Goal: Task Accomplishment & Management: Manage account settings

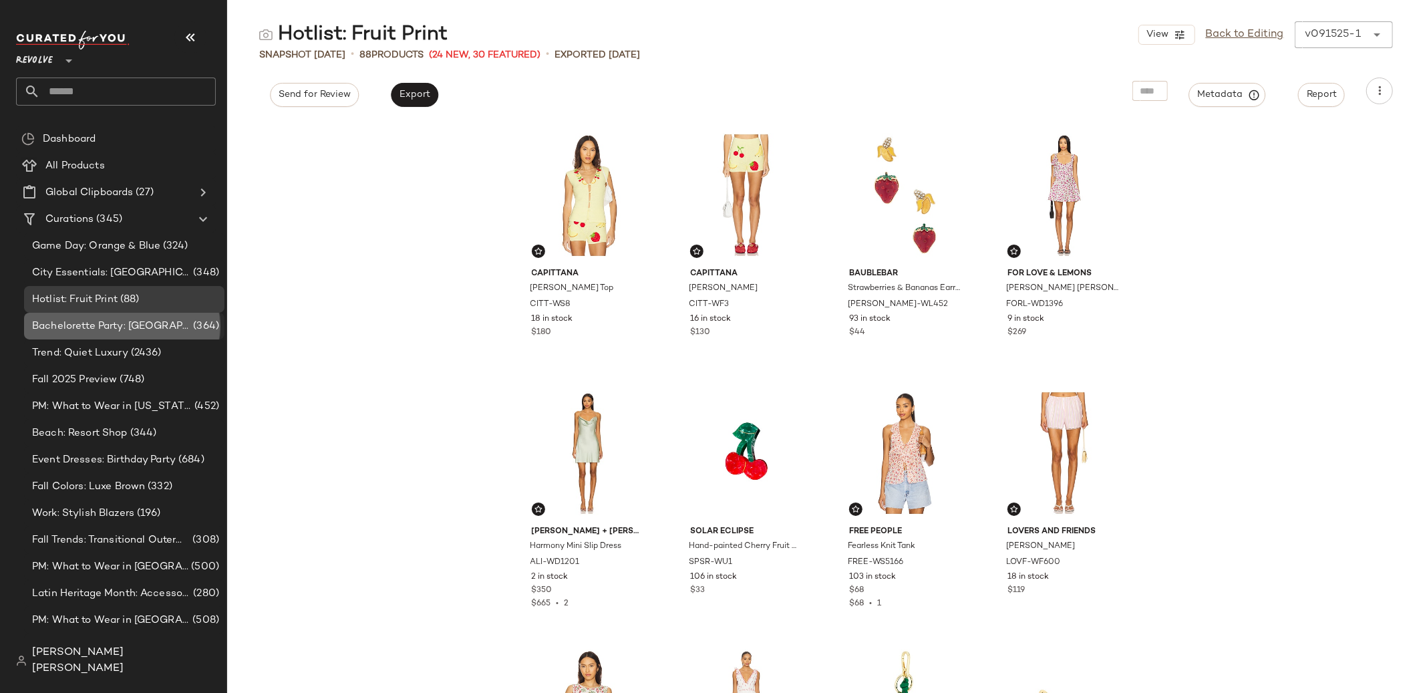
click at [132, 323] on span "Bachelorette Party: [GEOGRAPHIC_DATA]" at bounding box center [111, 326] width 158 height 15
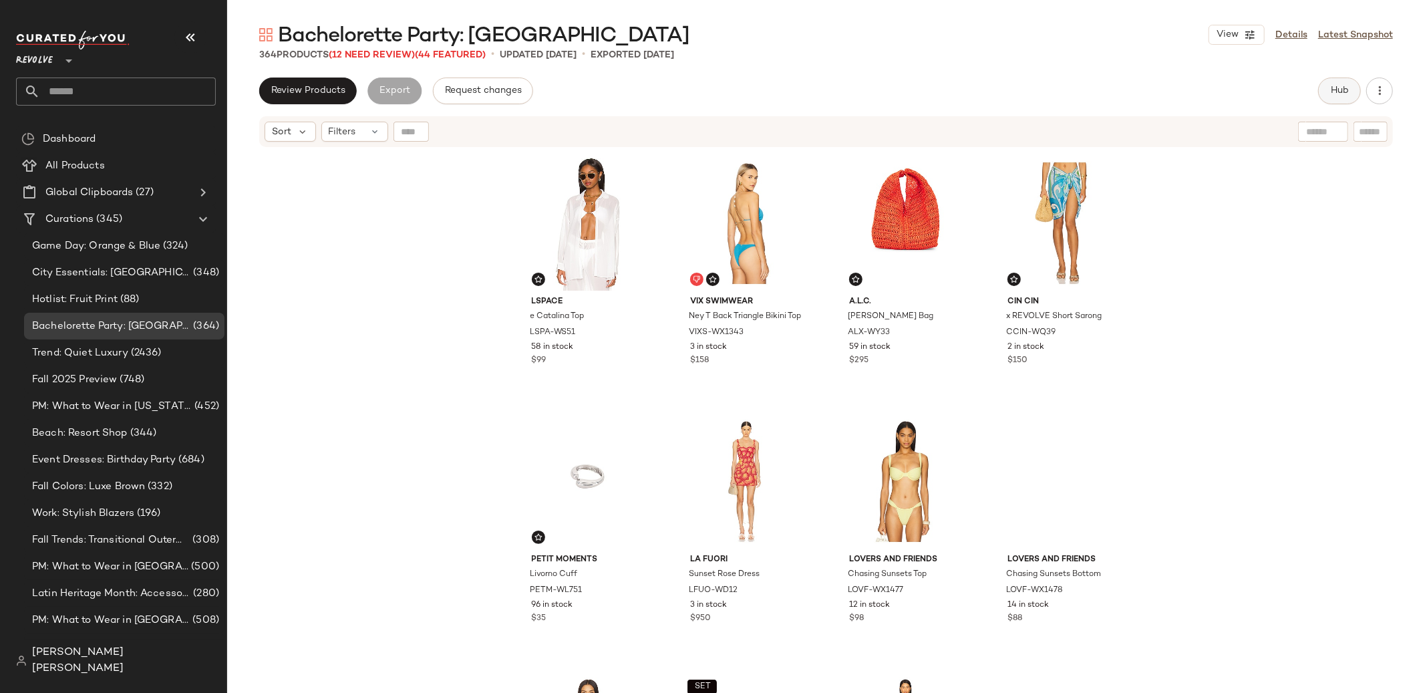
click at [1338, 94] on span "Hub" at bounding box center [1339, 90] width 19 height 11
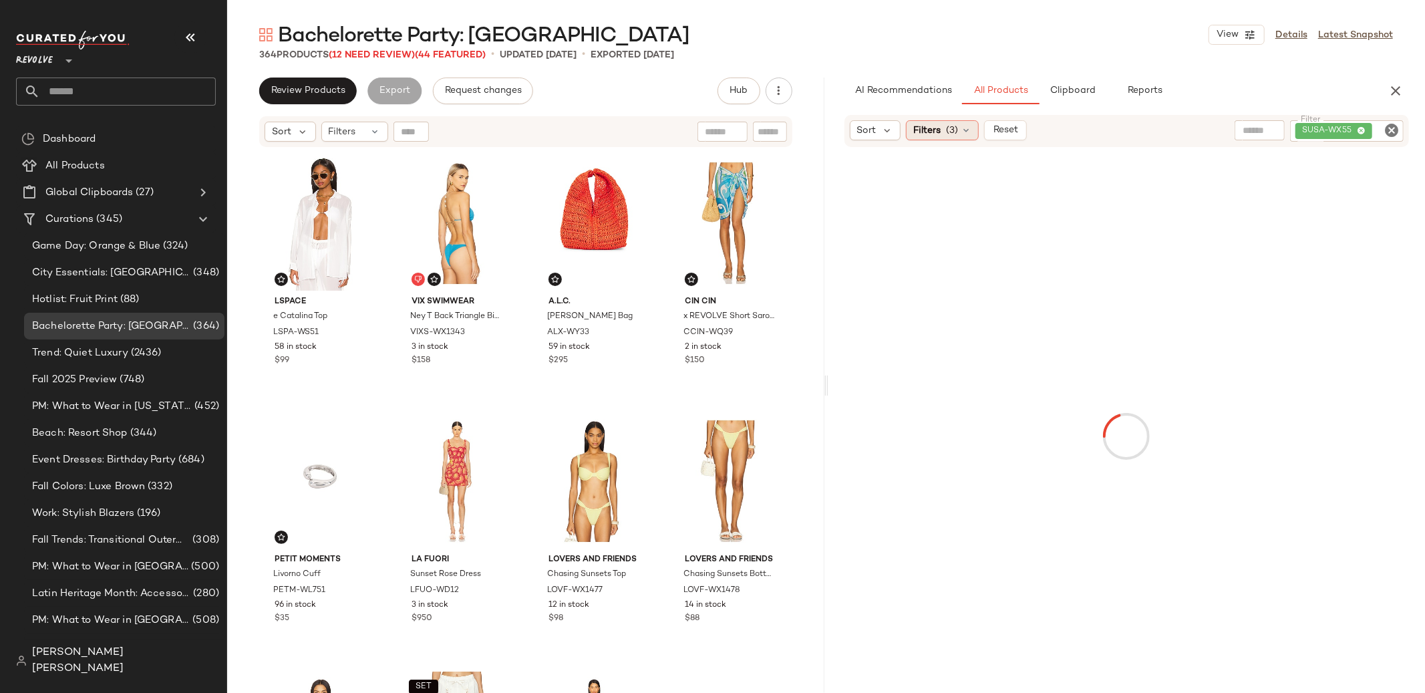
click at [952, 124] on span "(3)" at bounding box center [952, 131] width 12 height 14
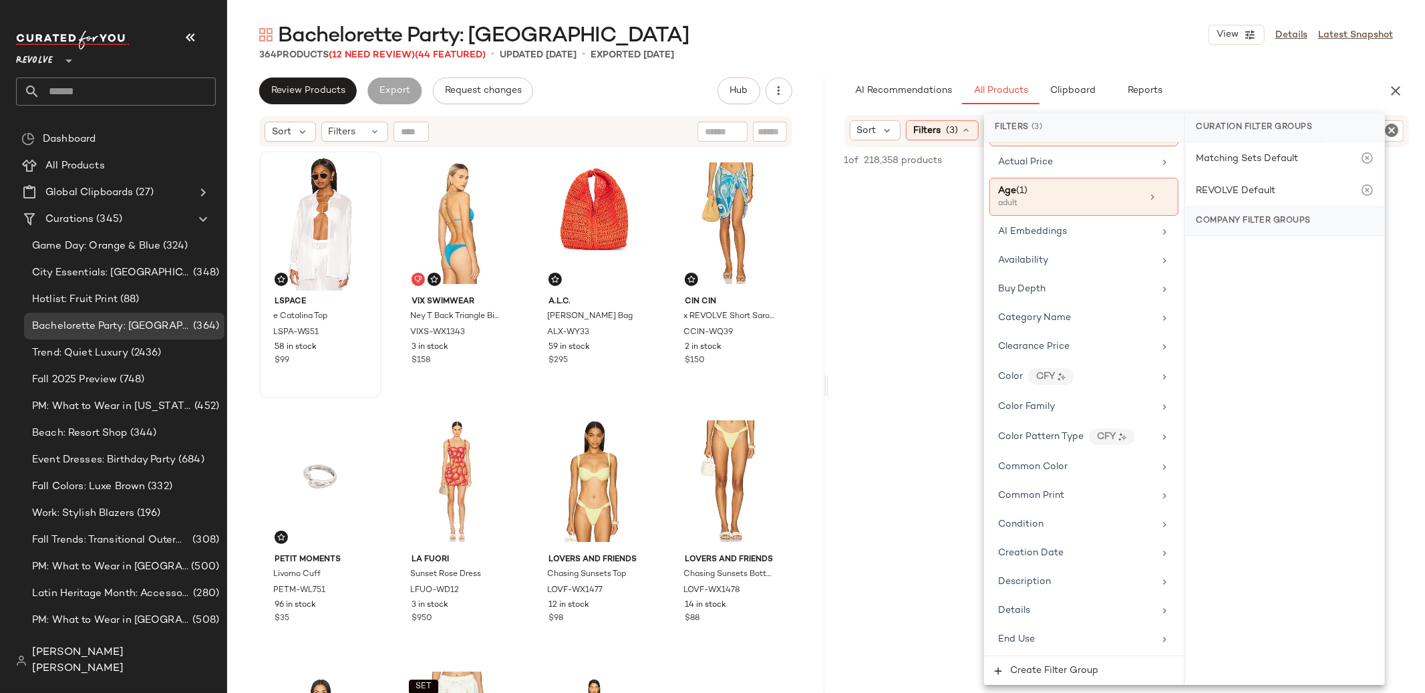
scroll to position [116, 0]
click at [63, 63] on icon at bounding box center [69, 61] width 16 height 16
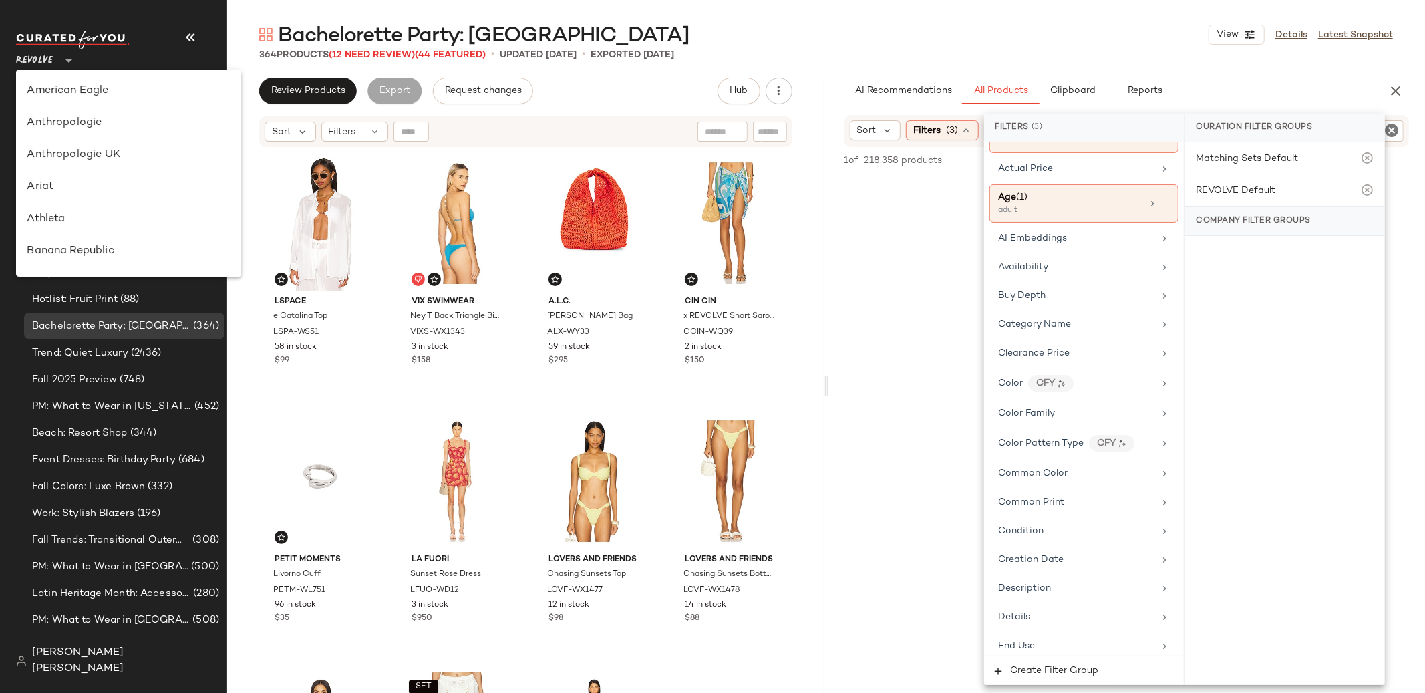
scroll to position [0, 0]
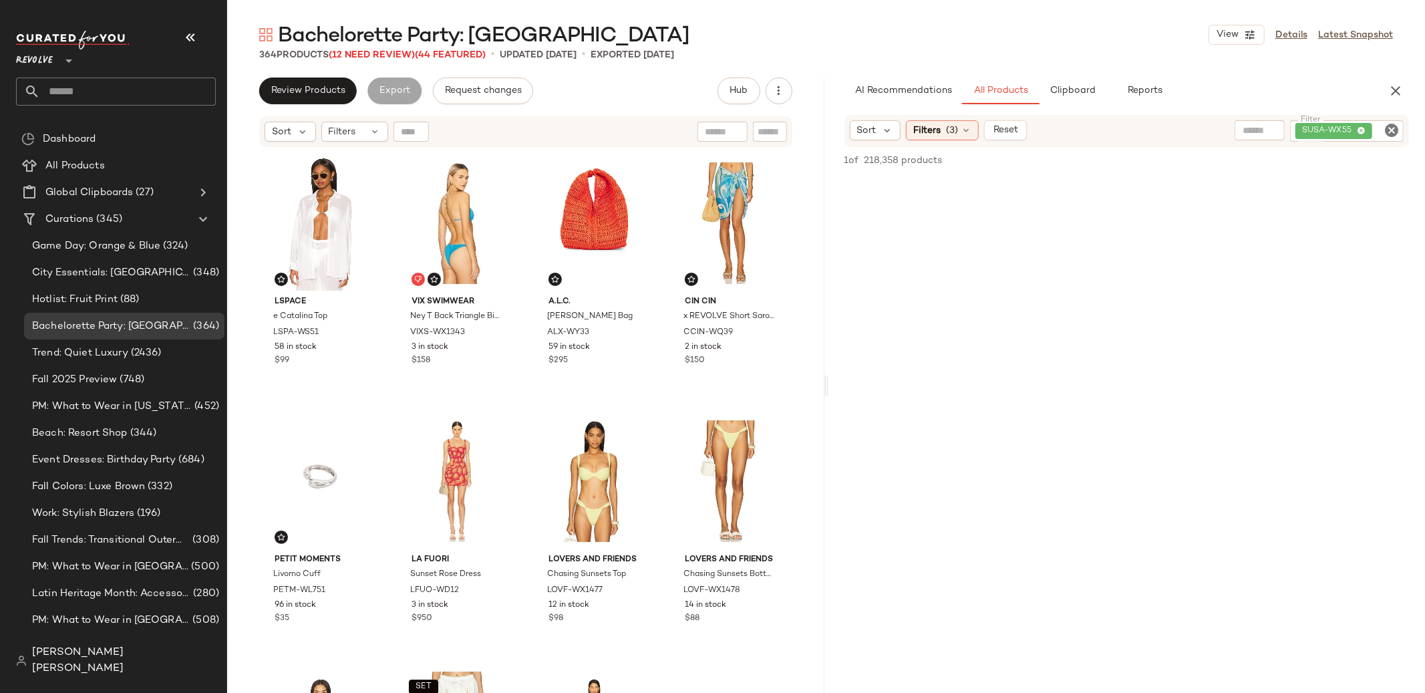
click at [31, 63] on span "Revolve" at bounding box center [34, 57] width 37 height 24
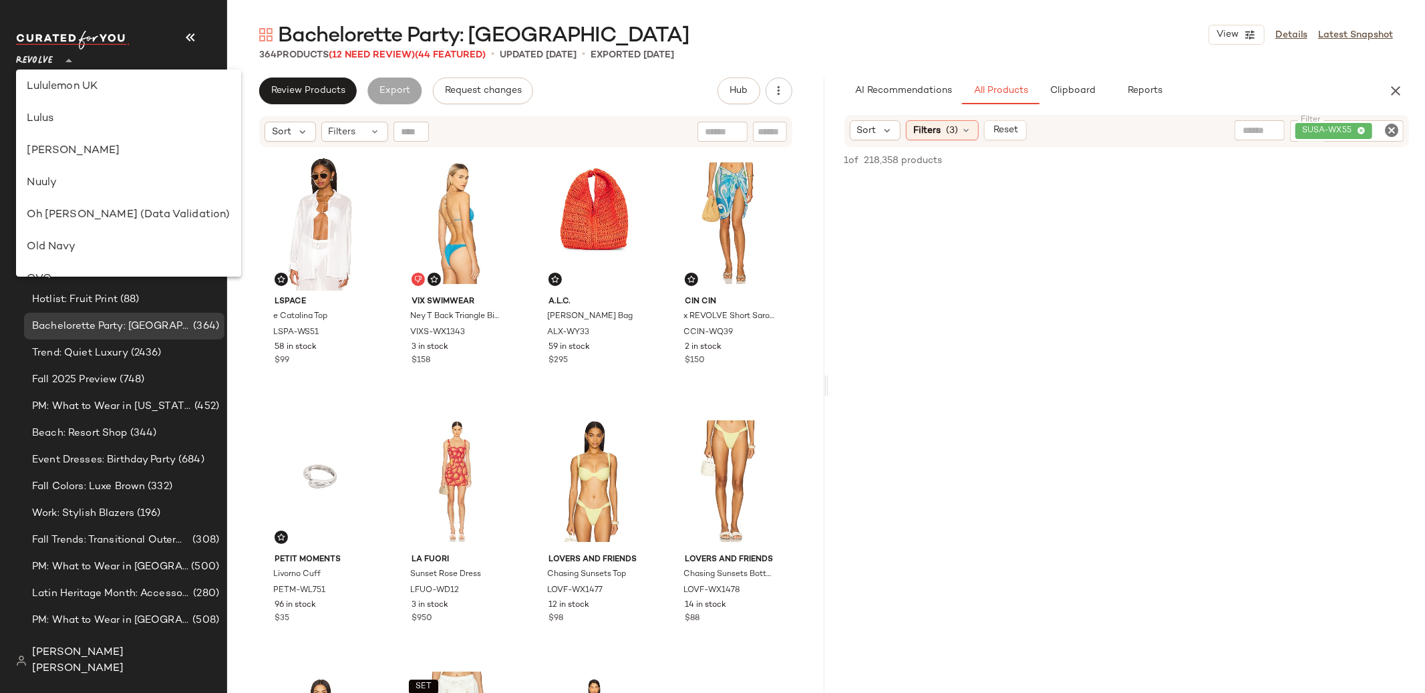
scroll to position [422, 0]
click at [77, 189] on div "Nuuly" at bounding box center [128, 182] width 203 height 16
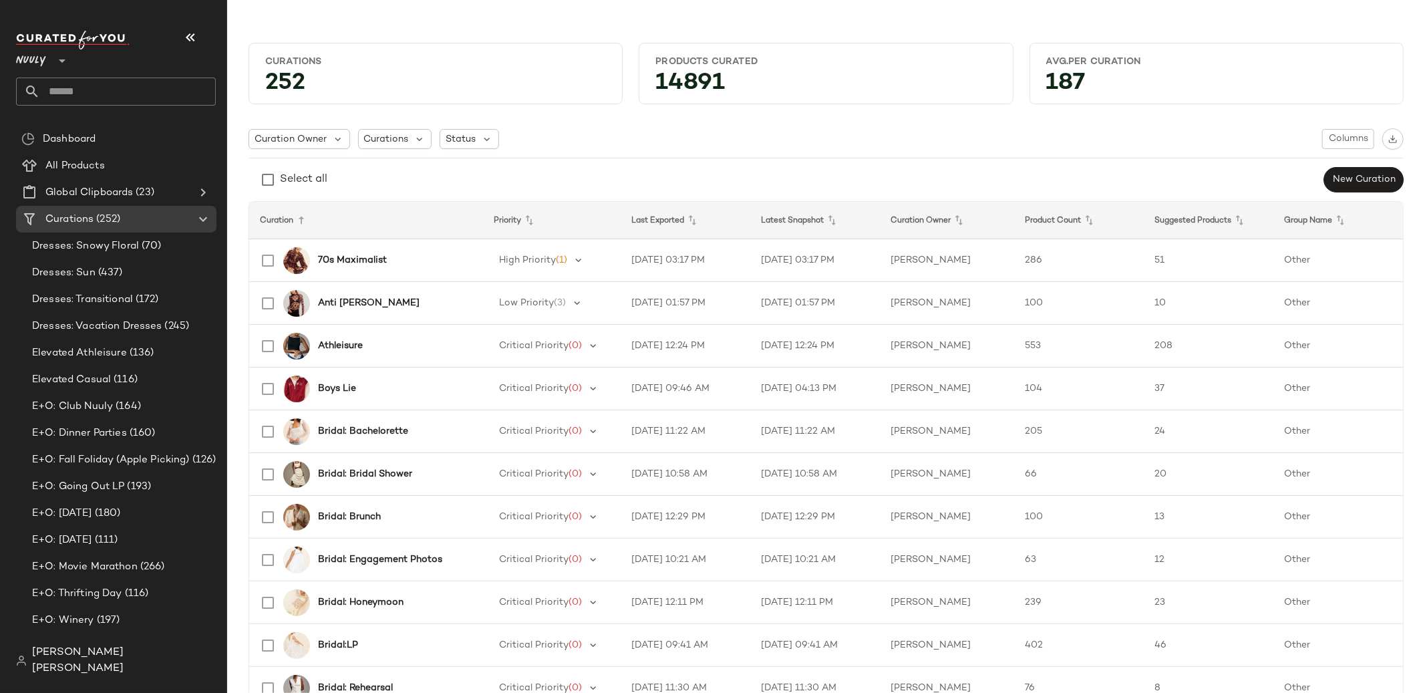
click at [527, 176] on div "Select all New Curation" at bounding box center [825, 179] width 1155 height 27
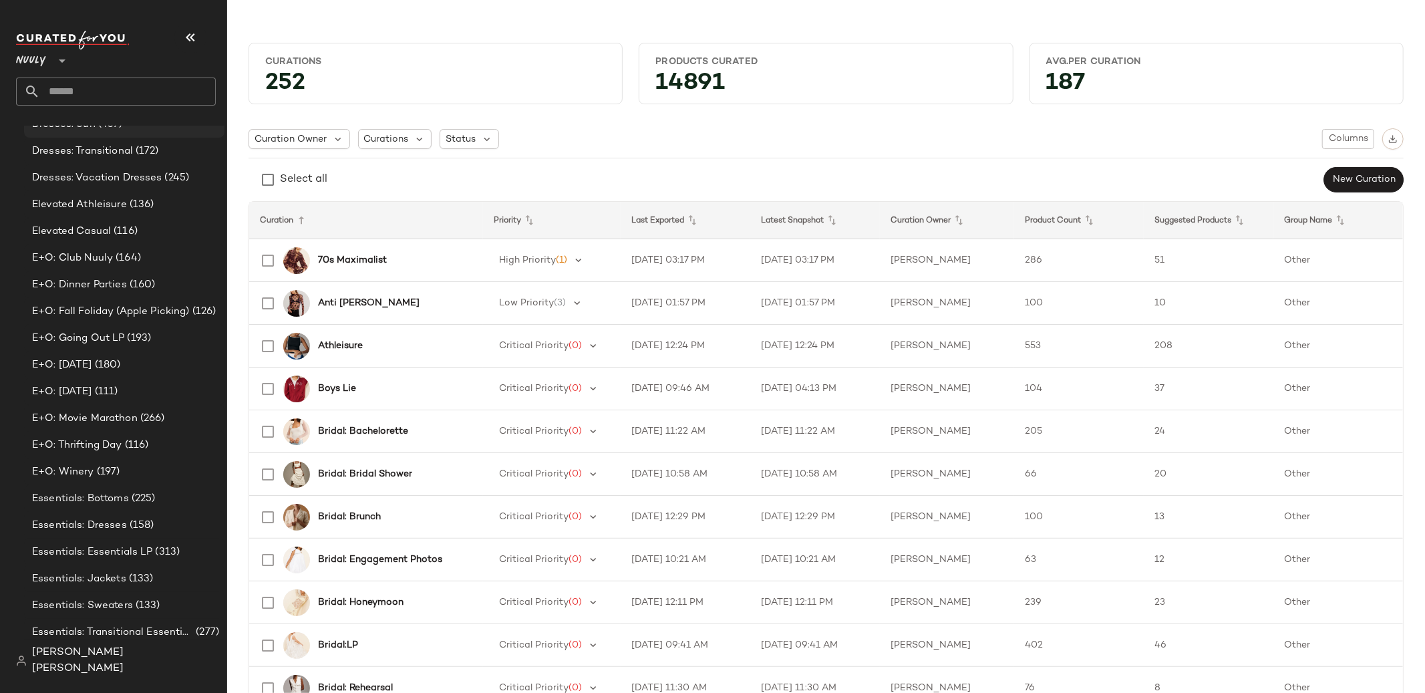
scroll to position [149, 0]
click at [100, 316] on span "E+O: Fall Foliday (Apple Picking)" at bounding box center [111, 310] width 158 height 15
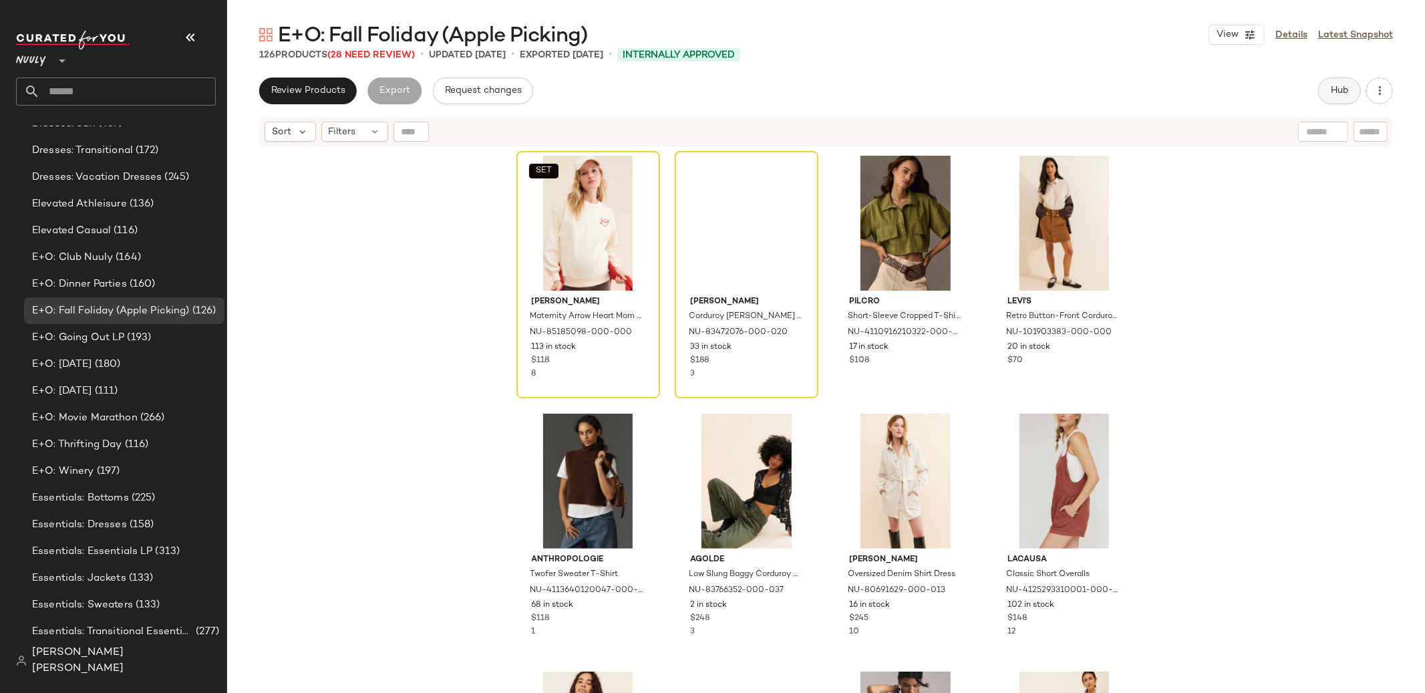
click at [1350, 79] on button "Hub" at bounding box center [1339, 90] width 43 height 27
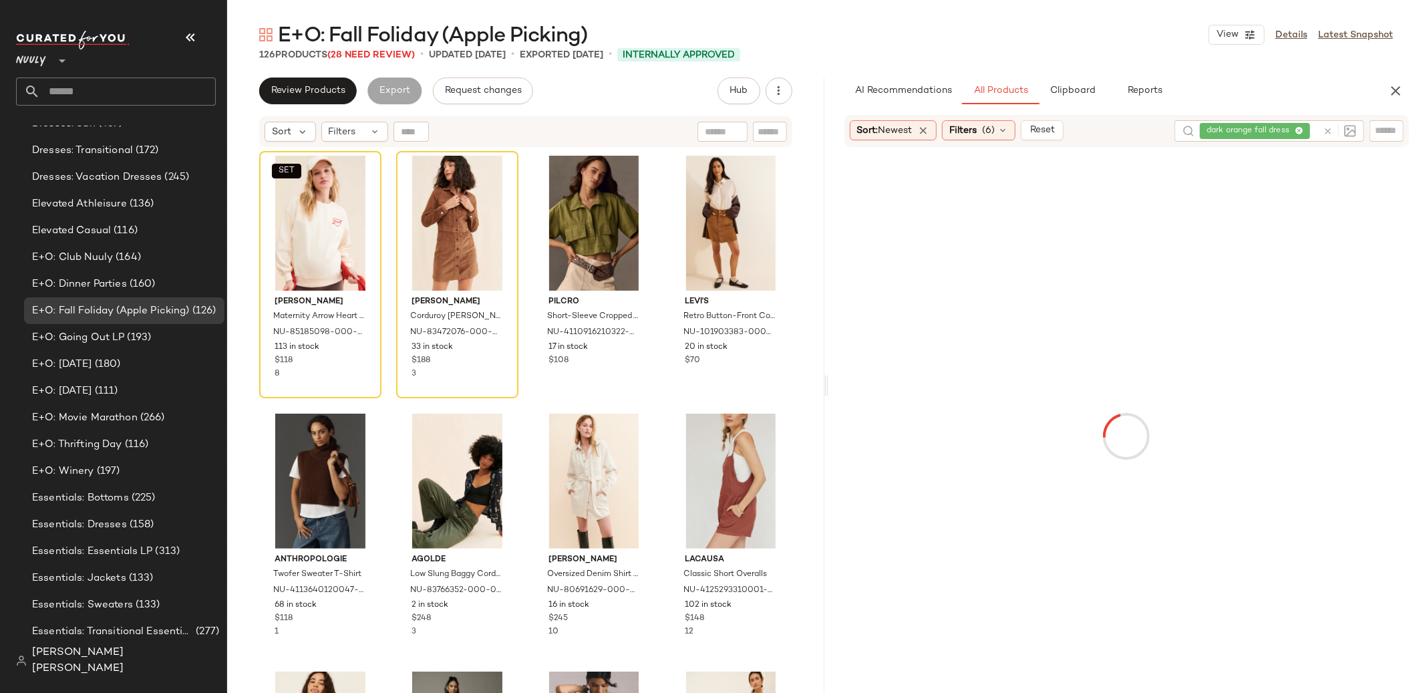
click at [1022, 130] on div "Sort: Newest Filters (6) Reset" at bounding box center [960, 130] width 220 height 20
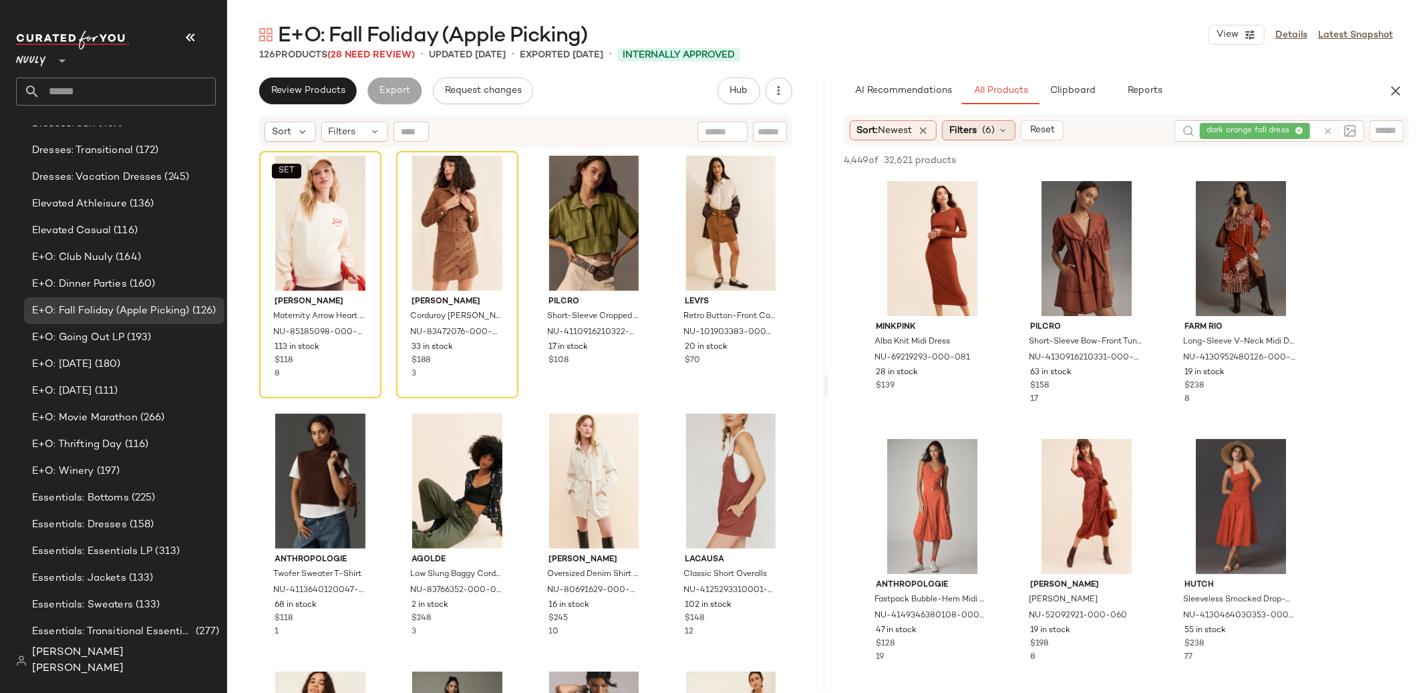
click at [994, 133] on span "(6)" at bounding box center [988, 131] width 13 height 14
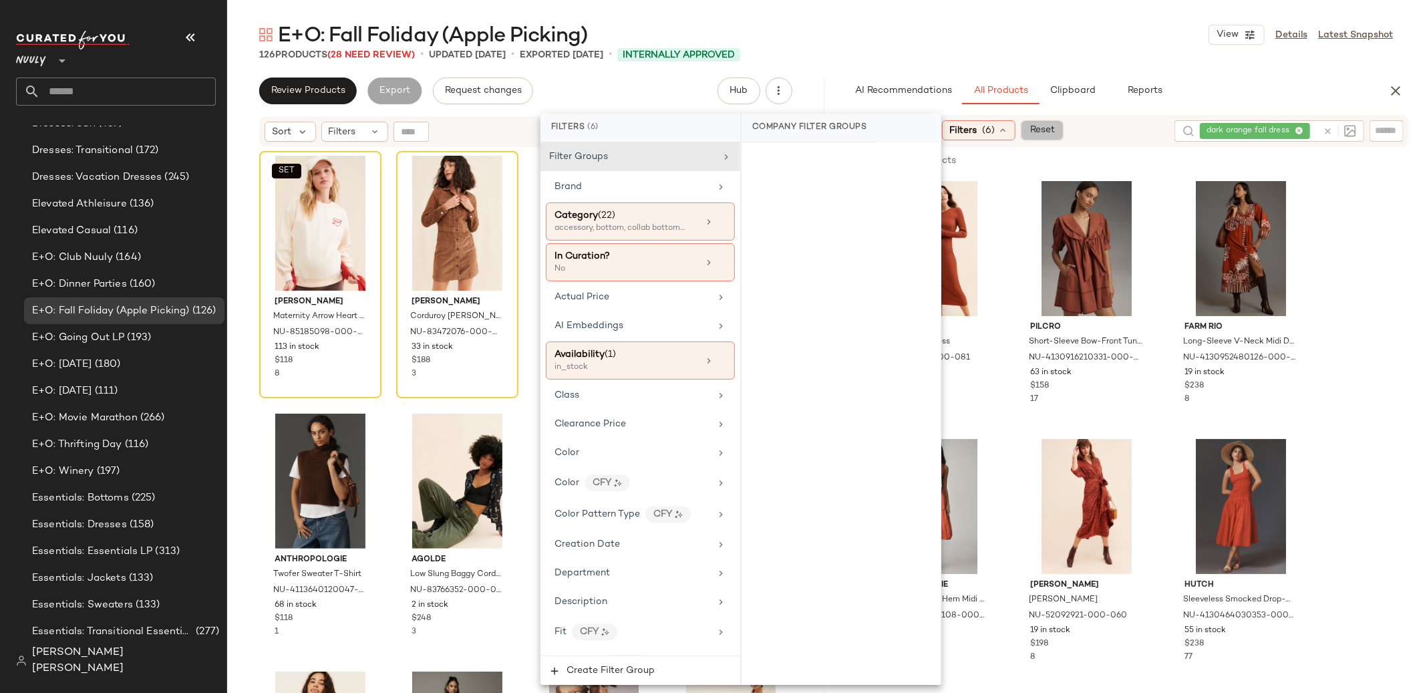
click at [1061, 128] on button "Reset" at bounding box center [1041, 130] width 43 height 20
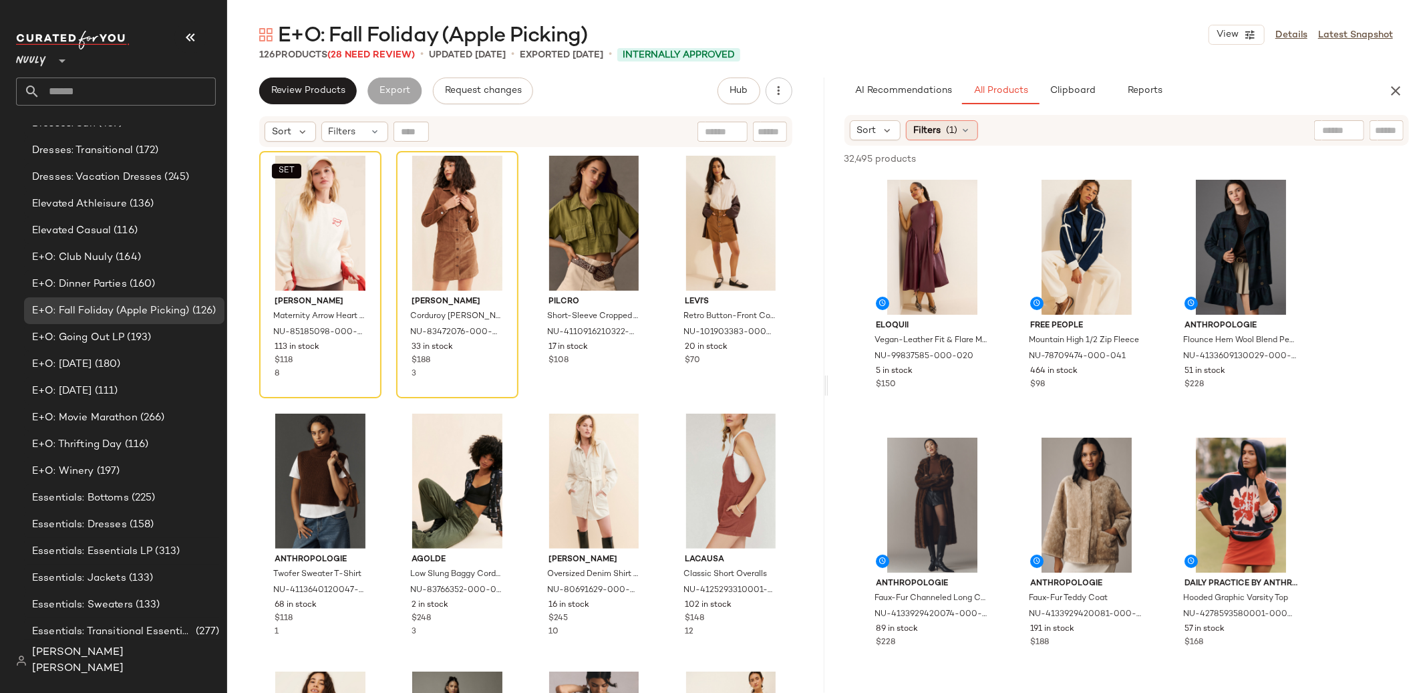
click at [952, 127] on span "(1)" at bounding box center [951, 131] width 11 height 14
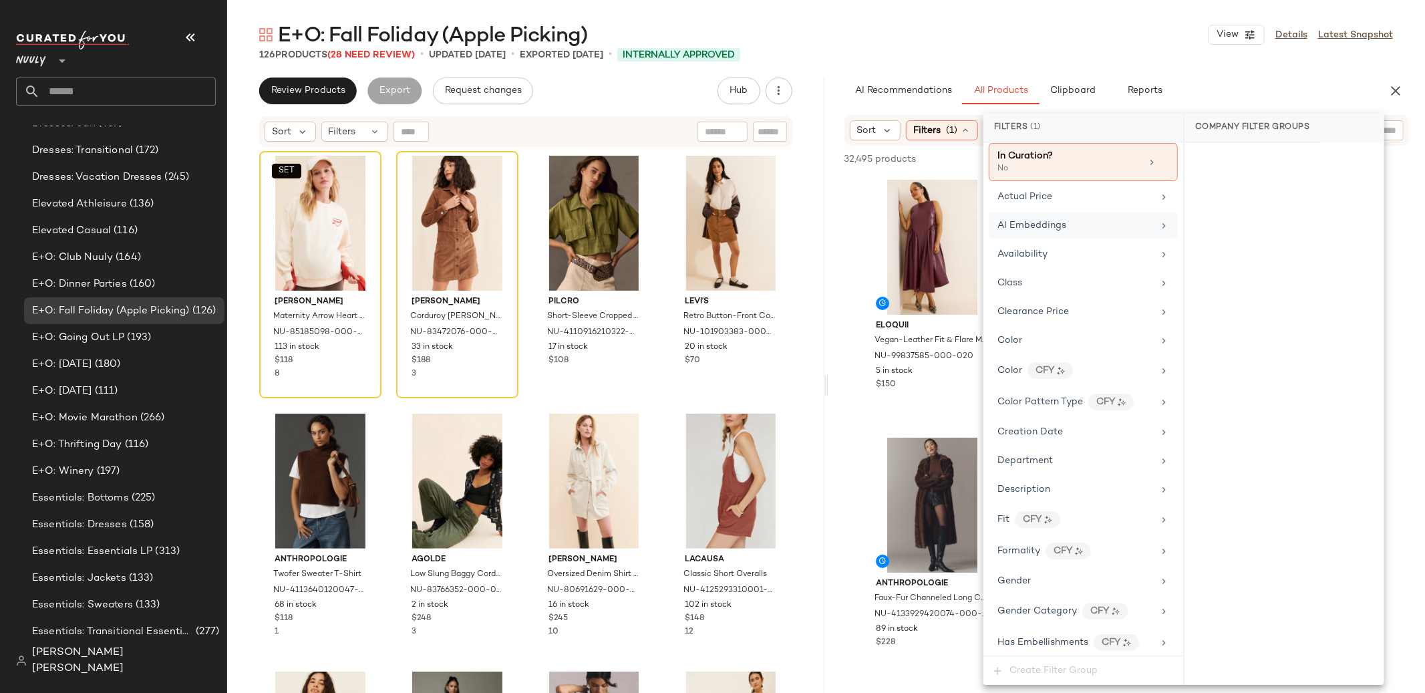
scroll to position [92, 0]
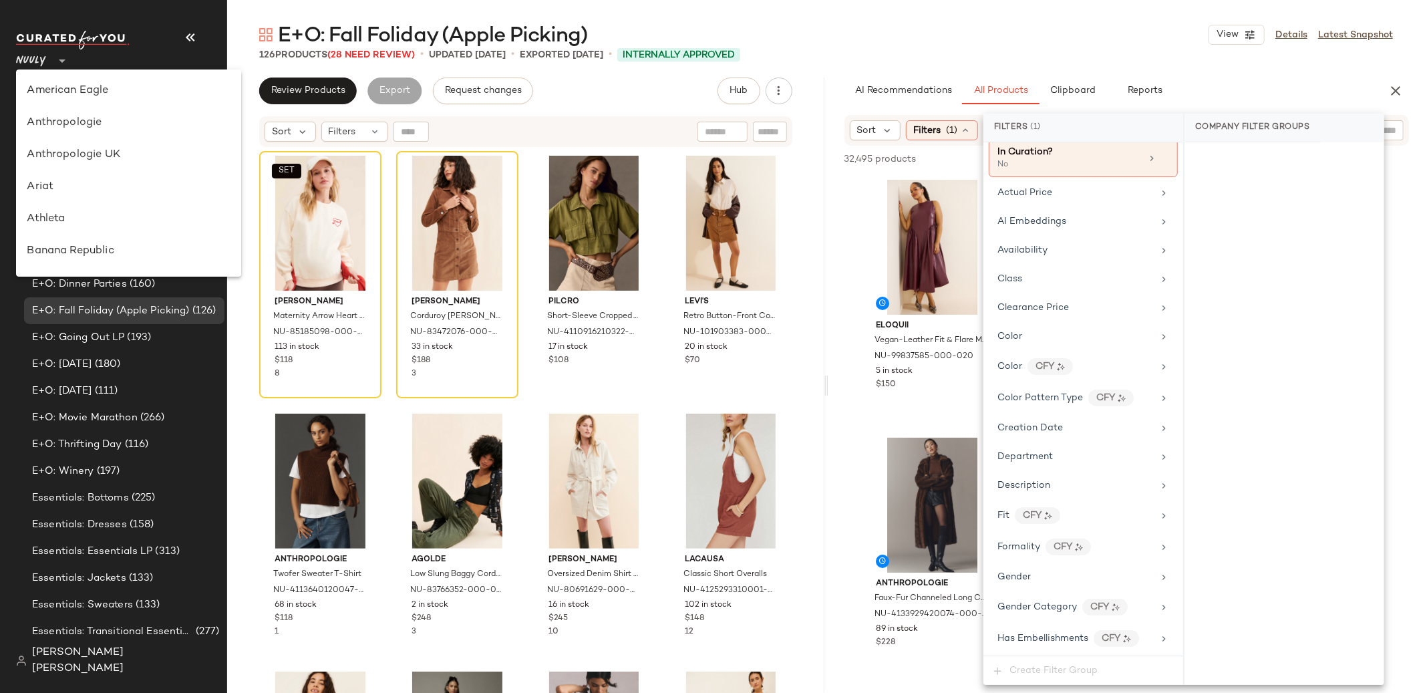
click at [33, 67] on span "Nuuly" at bounding box center [31, 57] width 30 height 24
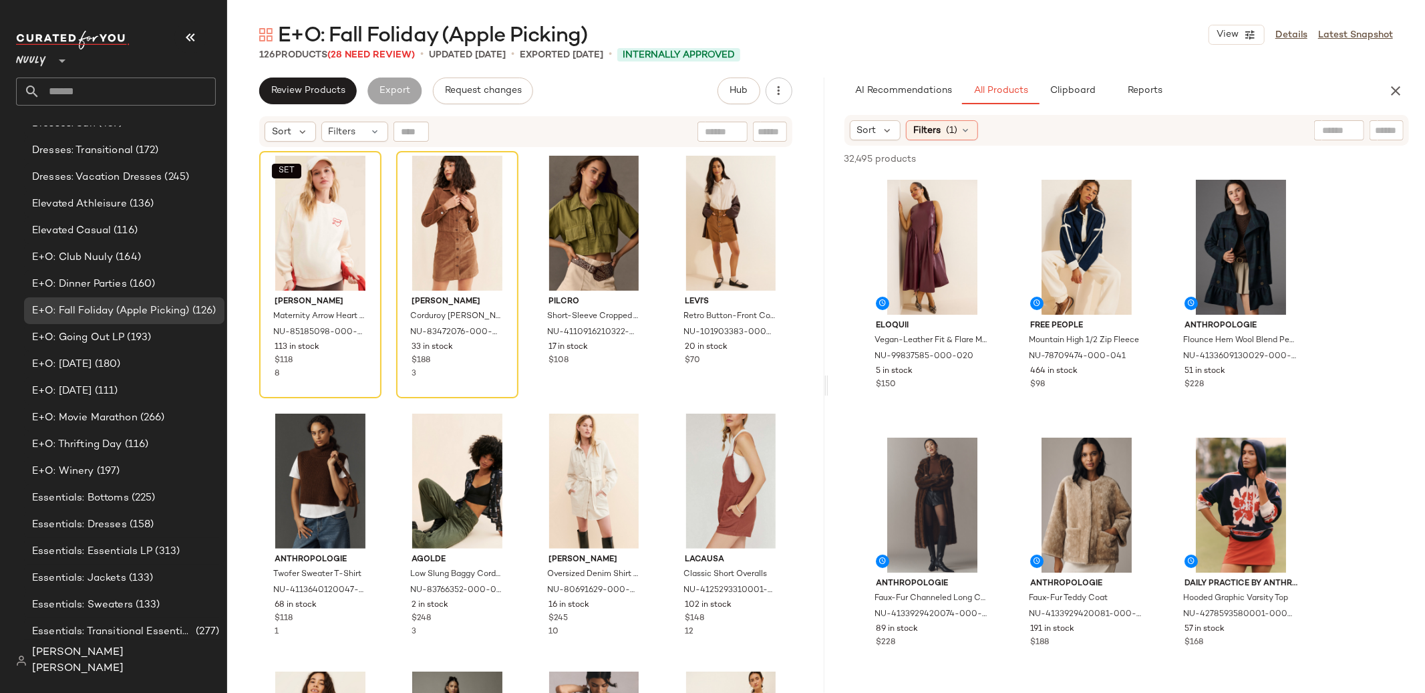
click at [54, 59] on icon at bounding box center [62, 61] width 16 height 16
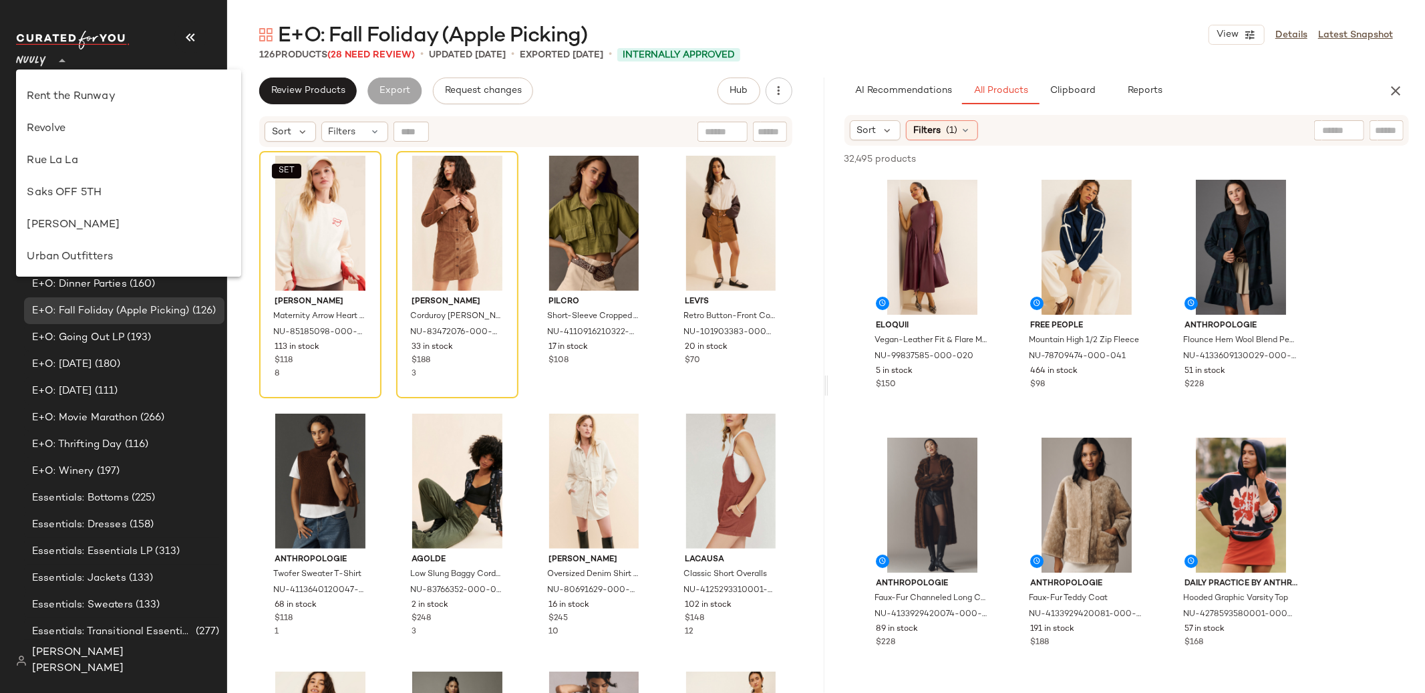
scroll to position [650, 0]
click at [96, 214] on div "[PERSON_NAME]" at bounding box center [128, 210] width 203 height 16
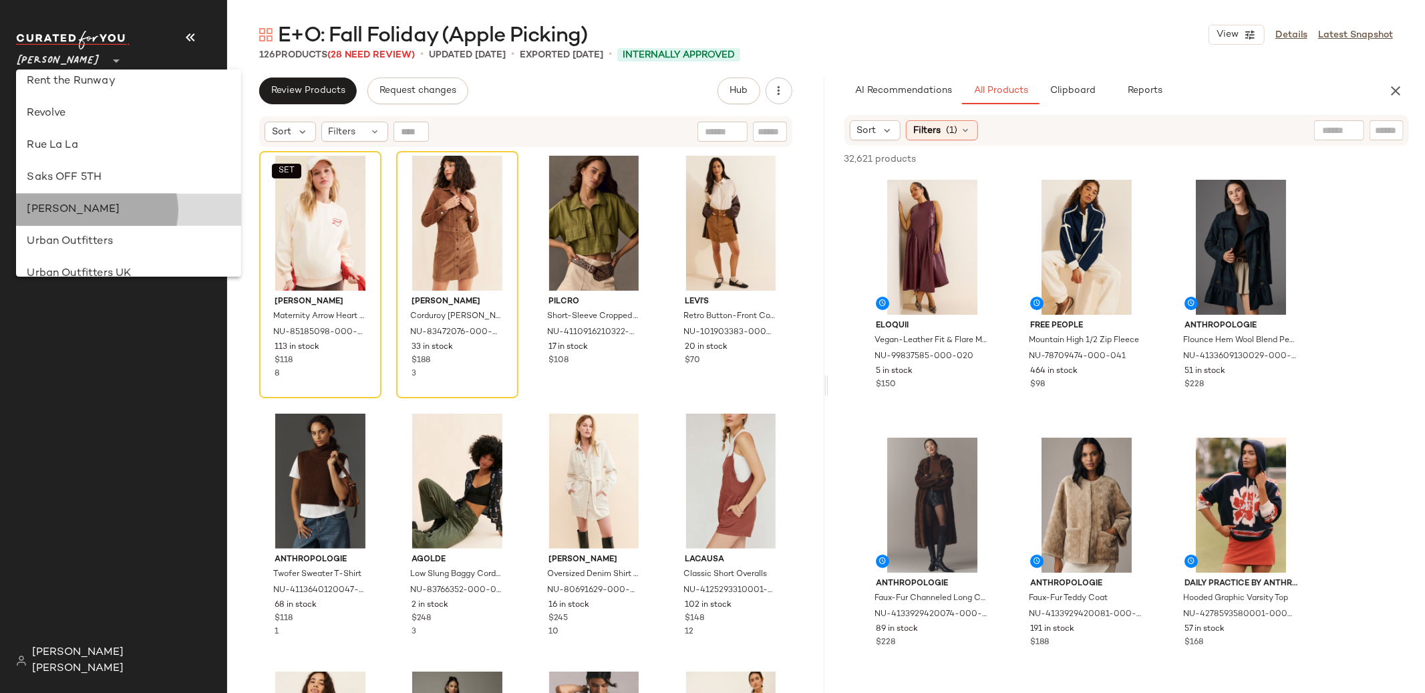
scroll to position [0, 0]
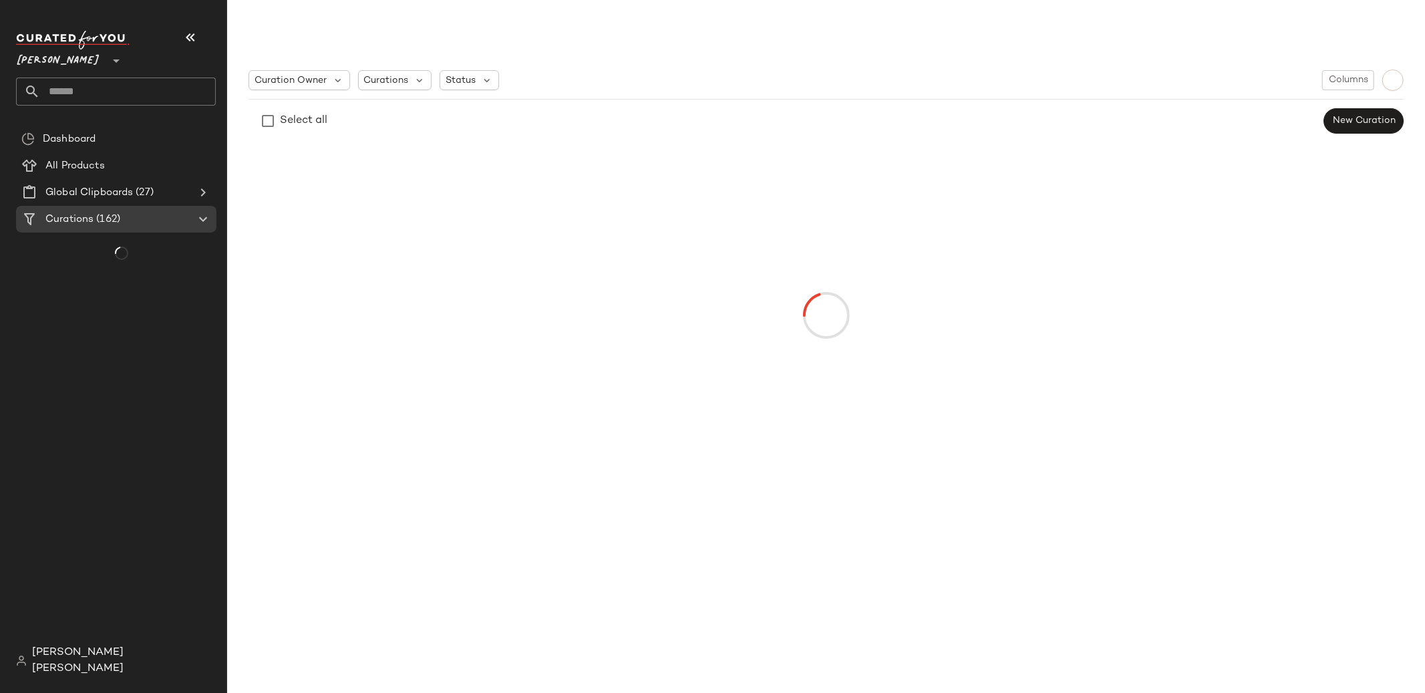
click at [131, 675] on span "[PERSON_NAME] [PERSON_NAME]" at bounding box center [124, 660] width 184 height 32
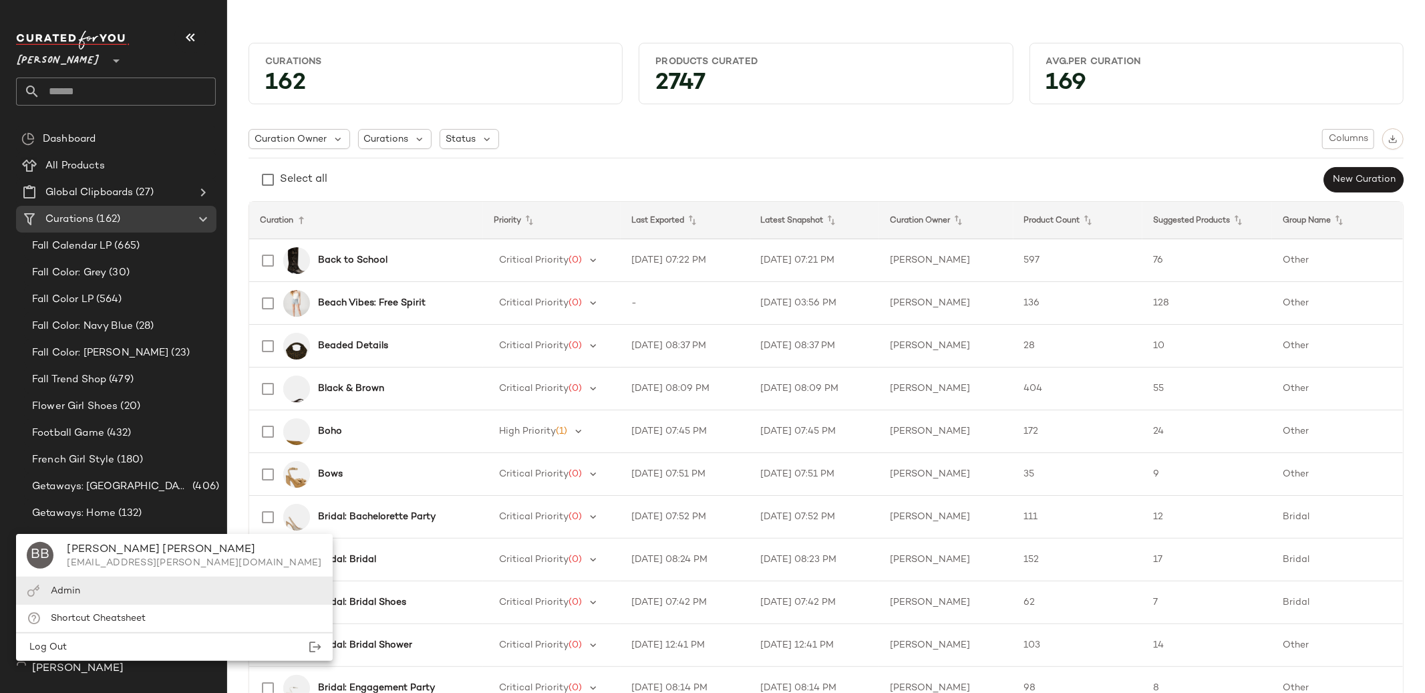
click at [128, 596] on div "Admin" at bounding box center [174, 590] width 316 height 27
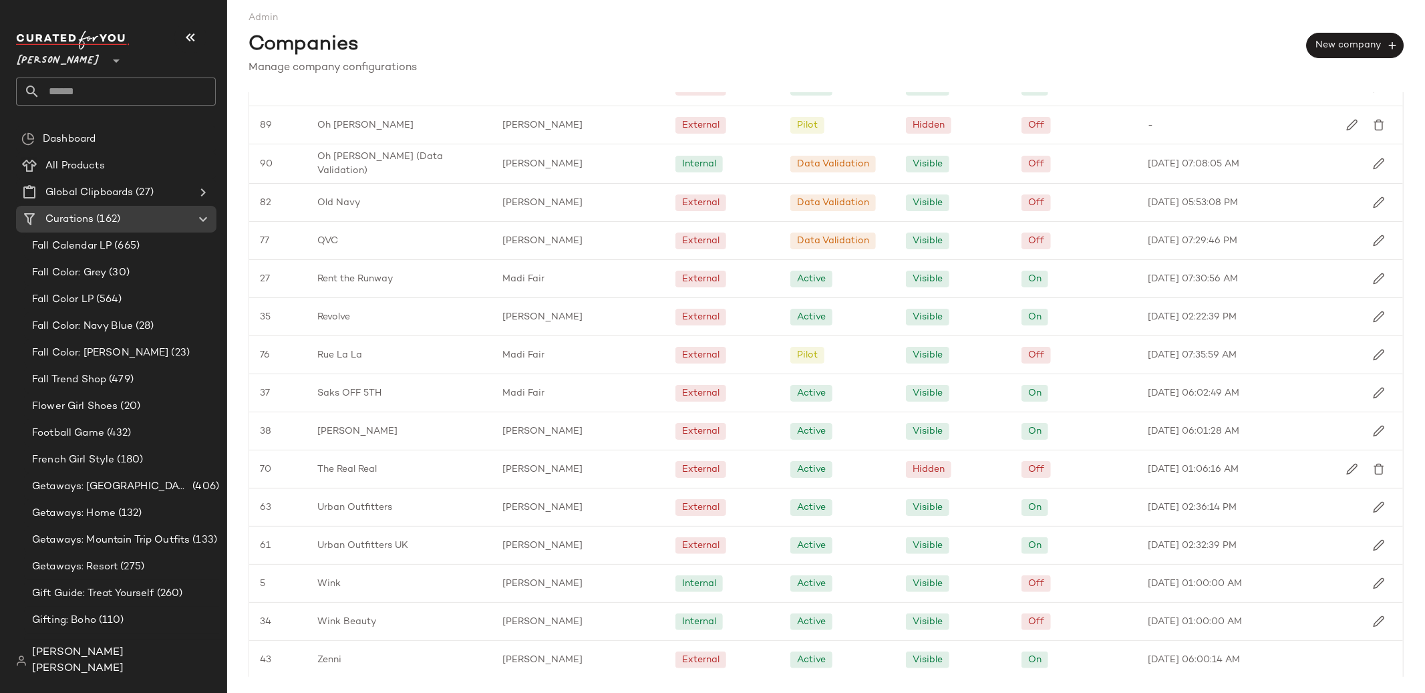
scroll to position [819, 0]
click at [1379, 425] on button "button" at bounding box center [1378, 428] width 27 height 27
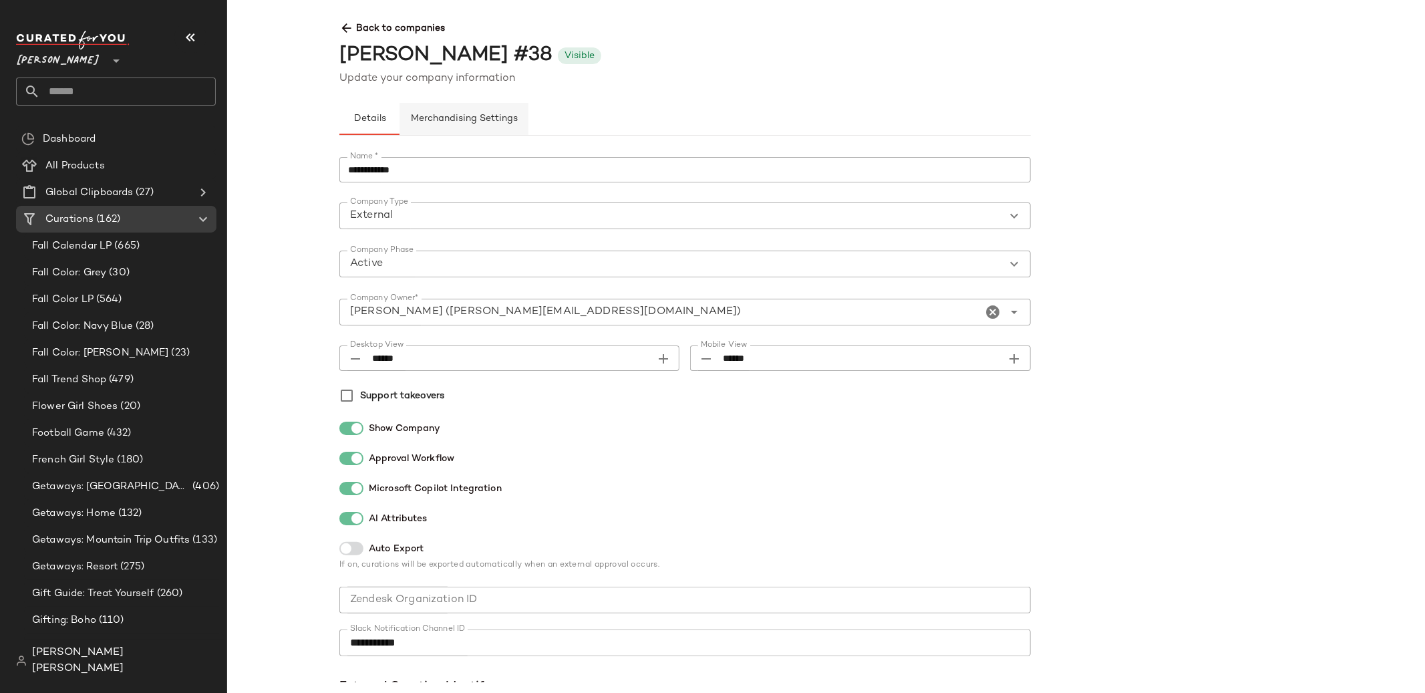
click at [490, 117] on span "Merchandising Settings" at bounding box center [464, 119] width 108 height 11
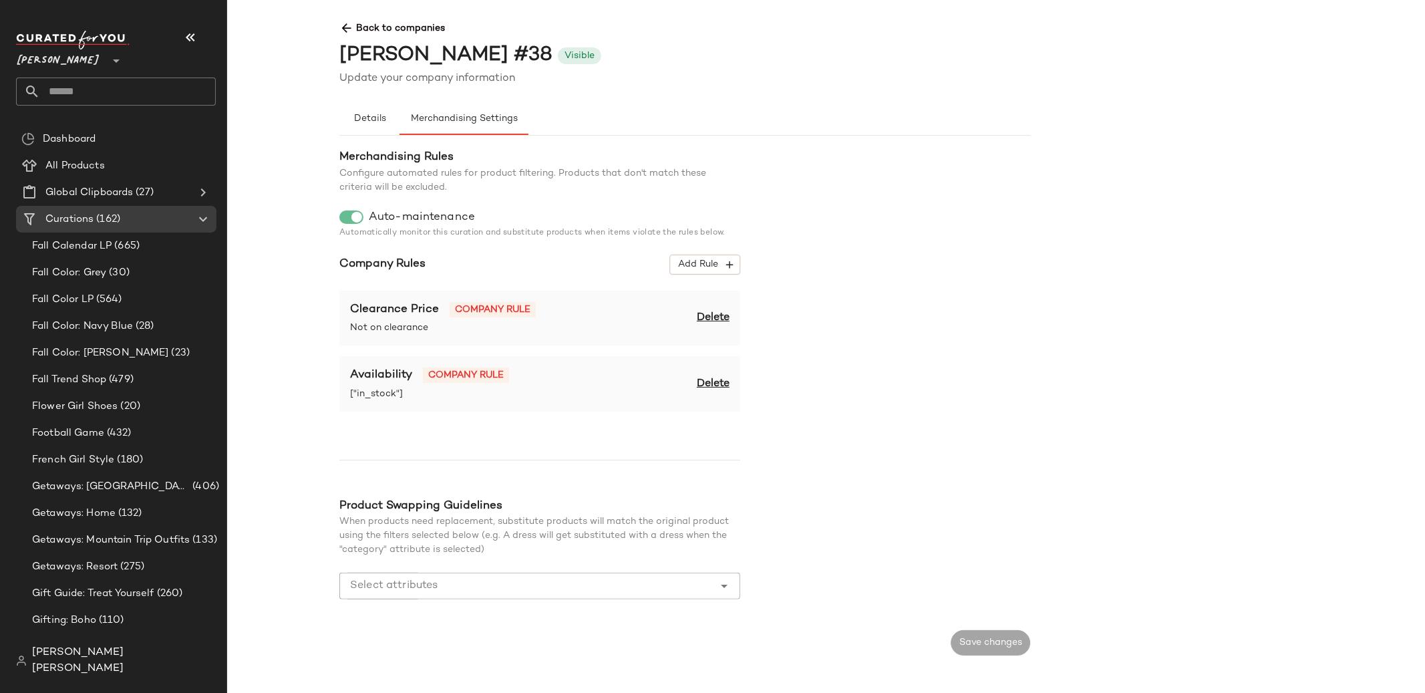
click at [523, 362] on div "Availability Company rule ["in_stock"] Delete" at bounding box center [539, 383] width 401 height 55
click at [694, 268] on span "Add Rule" at bounding box center [704, 264] width 55 height 12
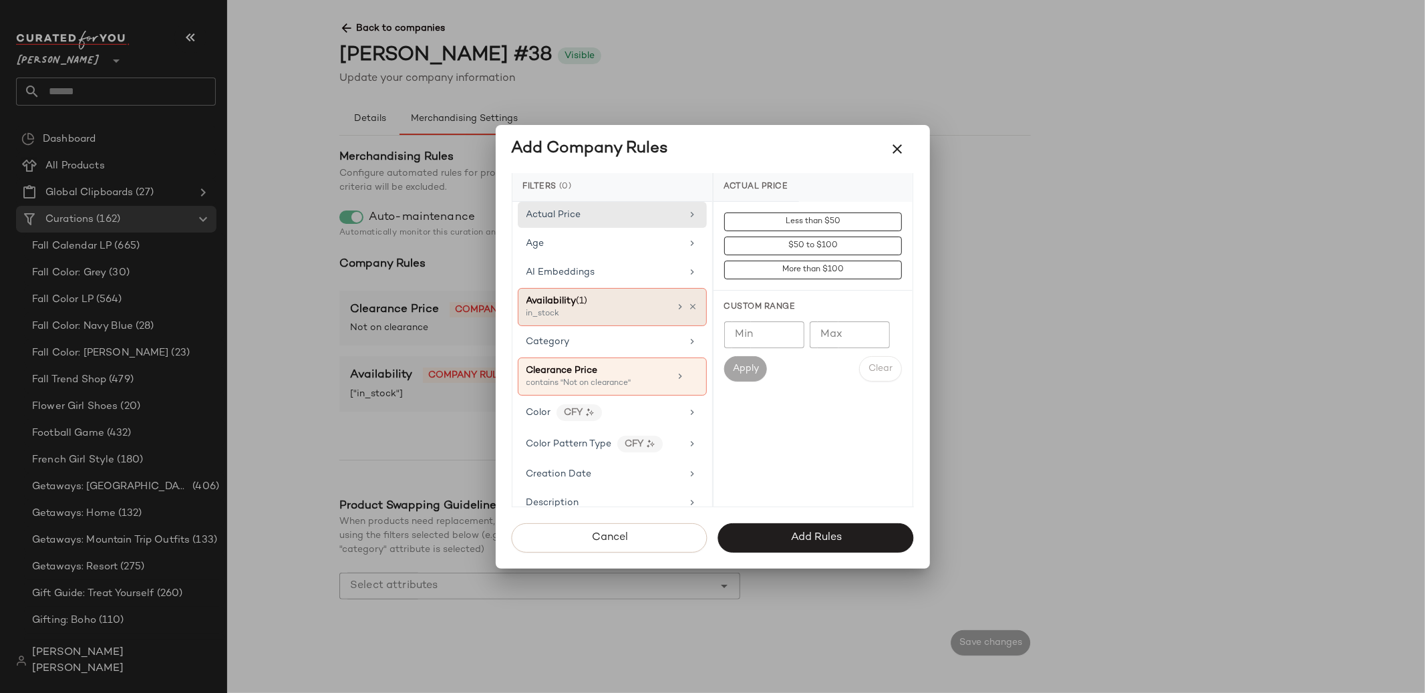
click at [594, 302] on div "Availability (1)" at bounding box center [598, 301] width 144 height 14
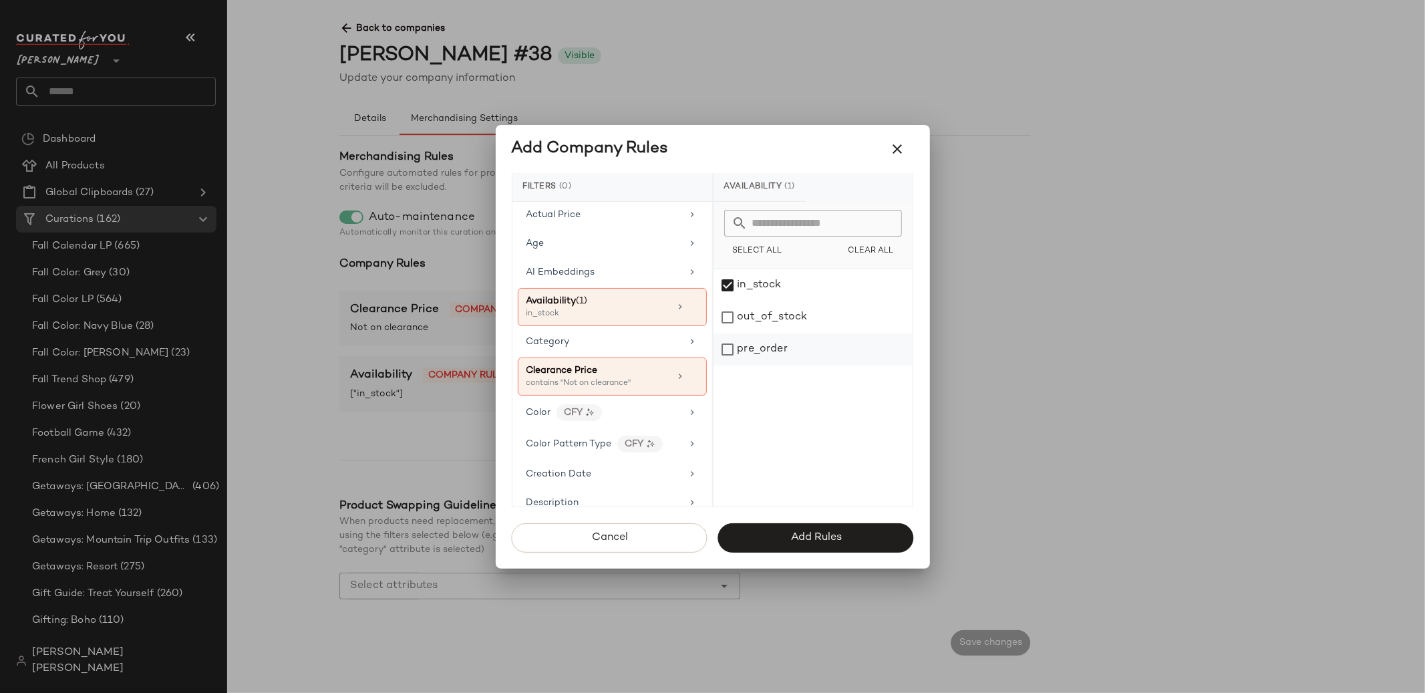
click at [769, 346] on div "pre_order" at bounding box center [812, 349] width 199 height 32
click at [798, 536] on span "Add Rules" at bounding box center [814, 537] width 51 height 13
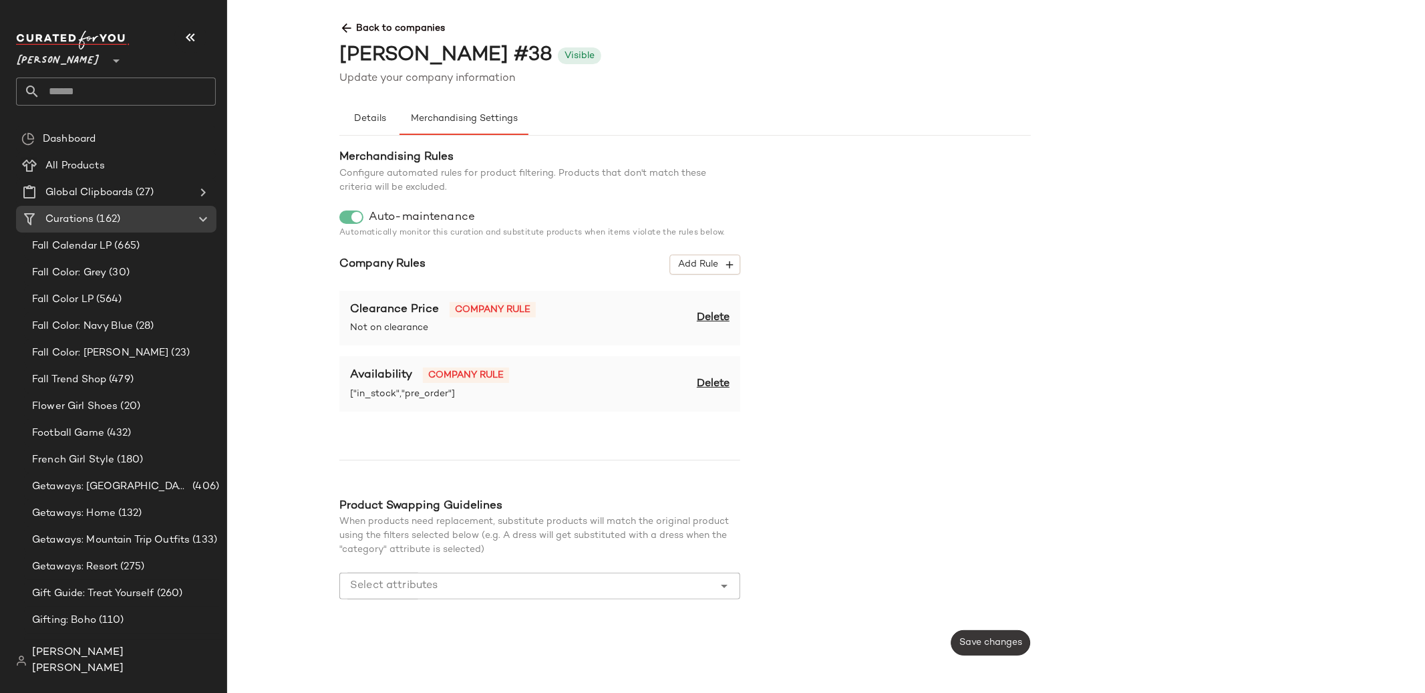
click at [990, 639] on span "Save changes" at bounding box center [989, 642] width 63 height 11
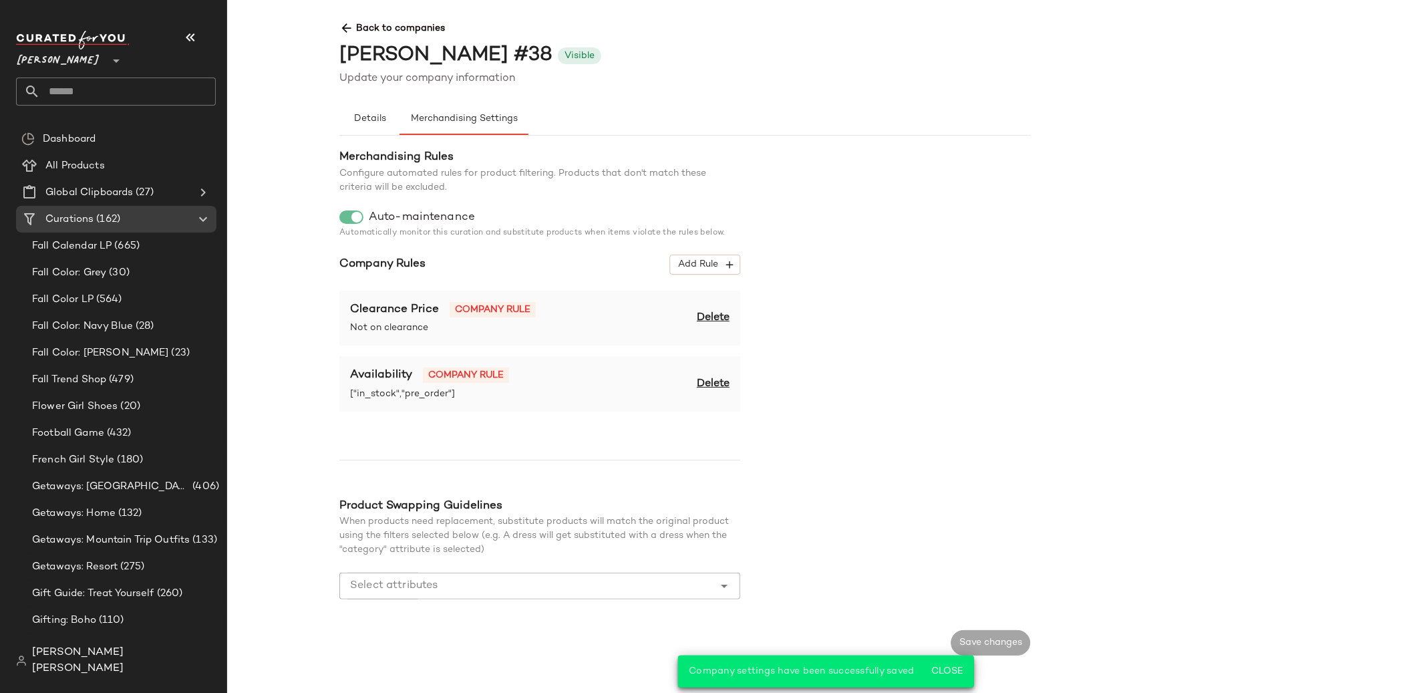
click at [347, 34] on icon at bounding box center [346, 28] width 14 height 14
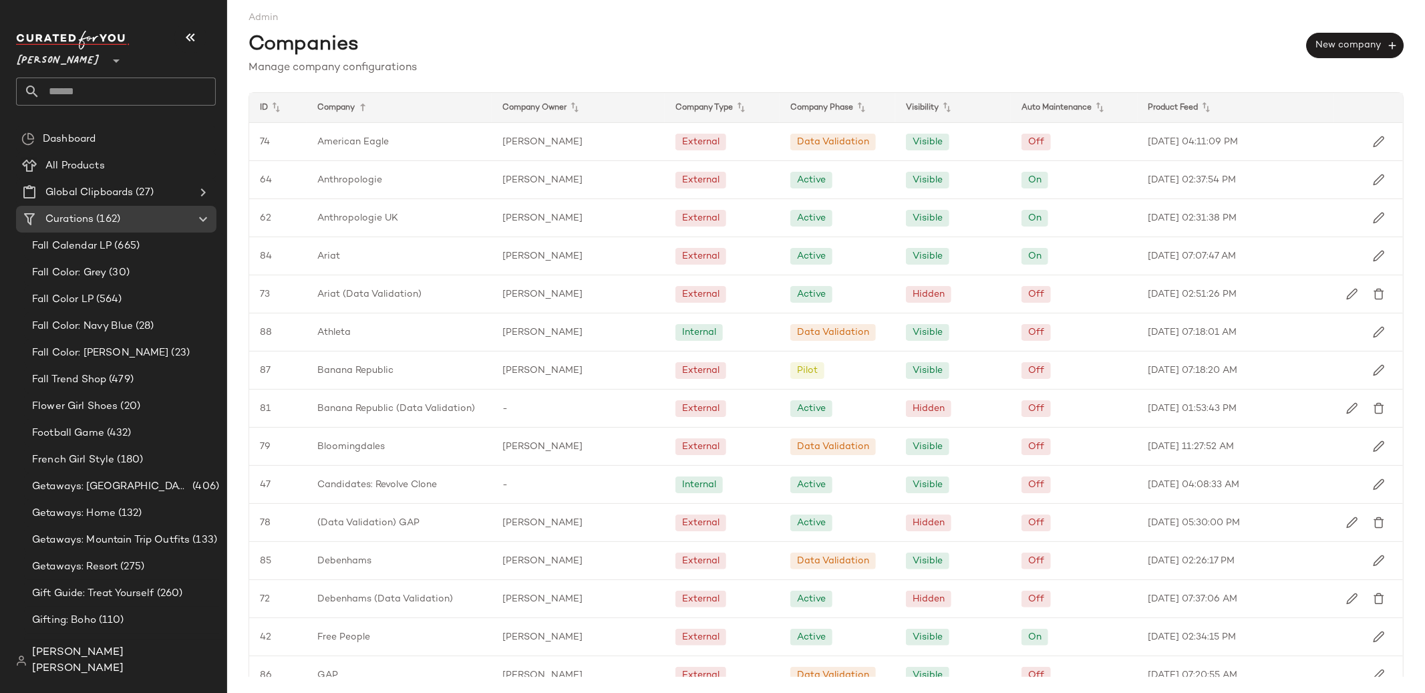
click at [108, 63] on icon at bounding box center [116, 61] width 16 height 16
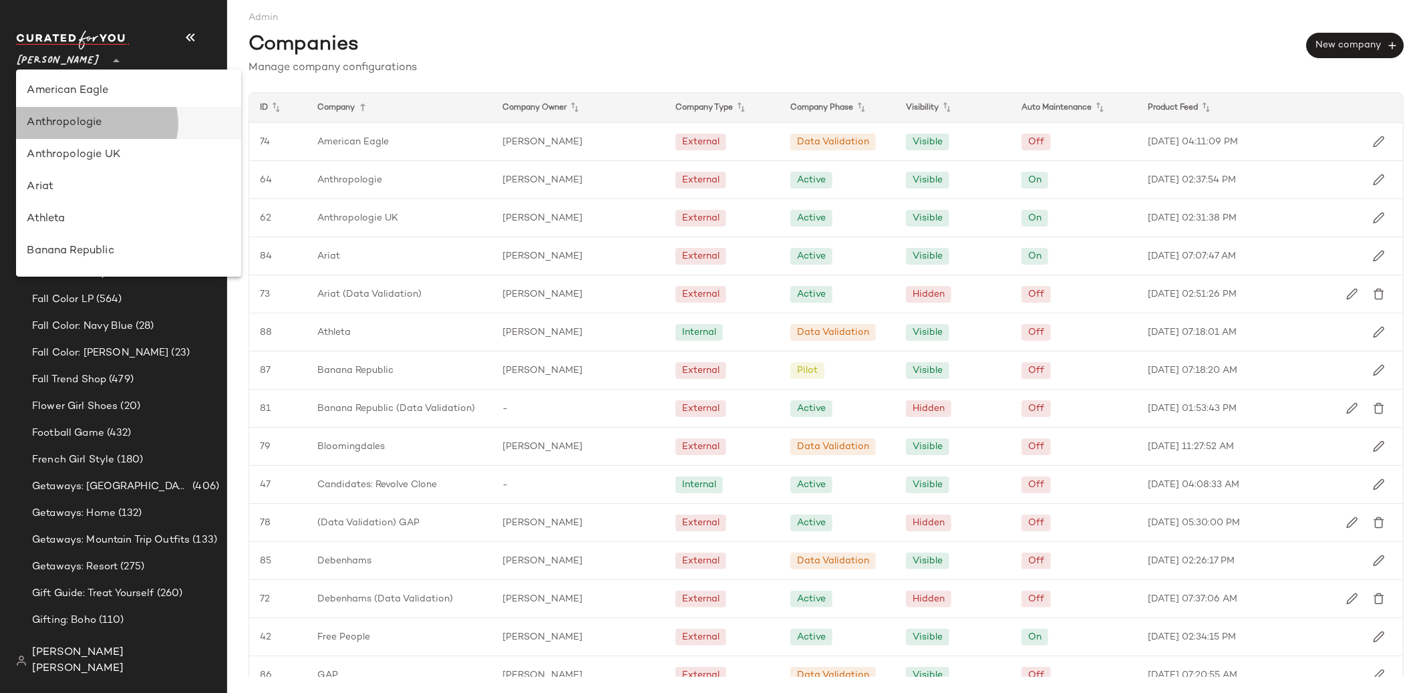
click at [100, 138] on div "Anthropologie" at bounding box center [128, 123] width 224 height 32
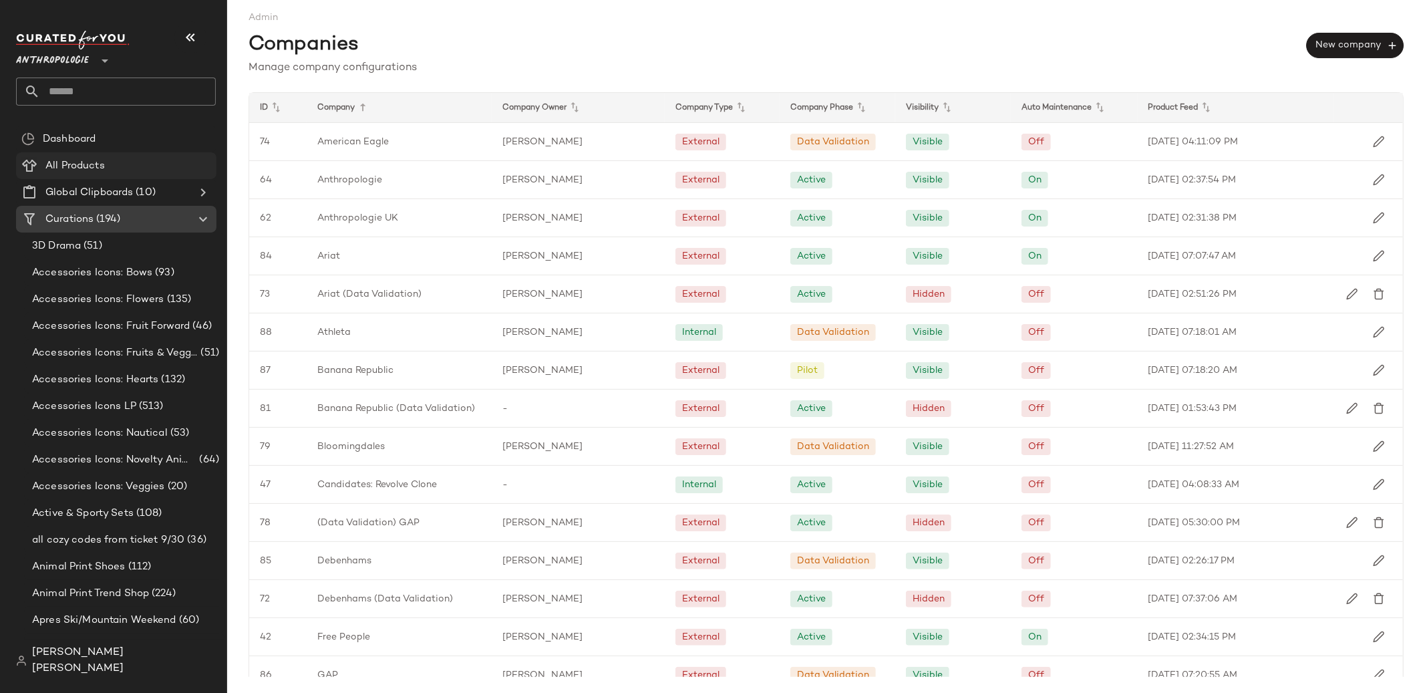
click at [104, 155] on Products "All Products" at bounding box center [116, 165] width 200 height 27
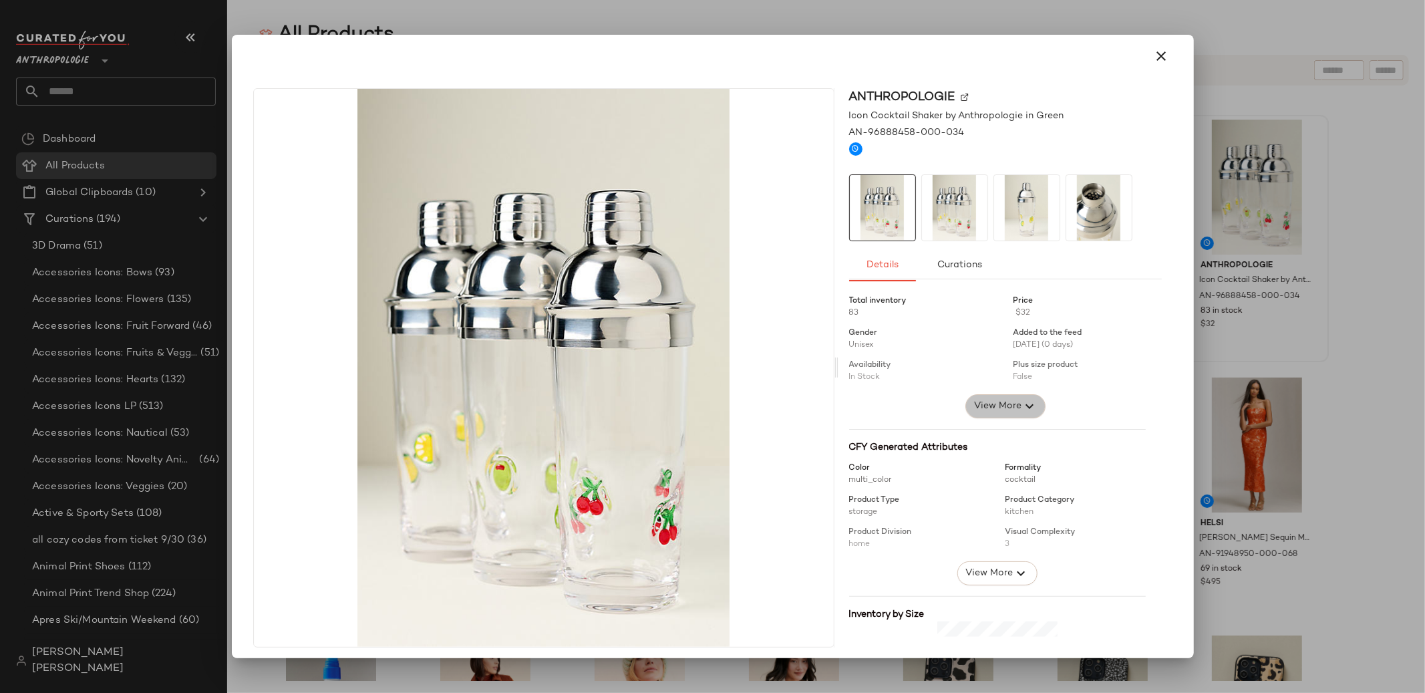
click at [993, 399] on span "View More" at bounding box center [996, 406] width 48 height 16
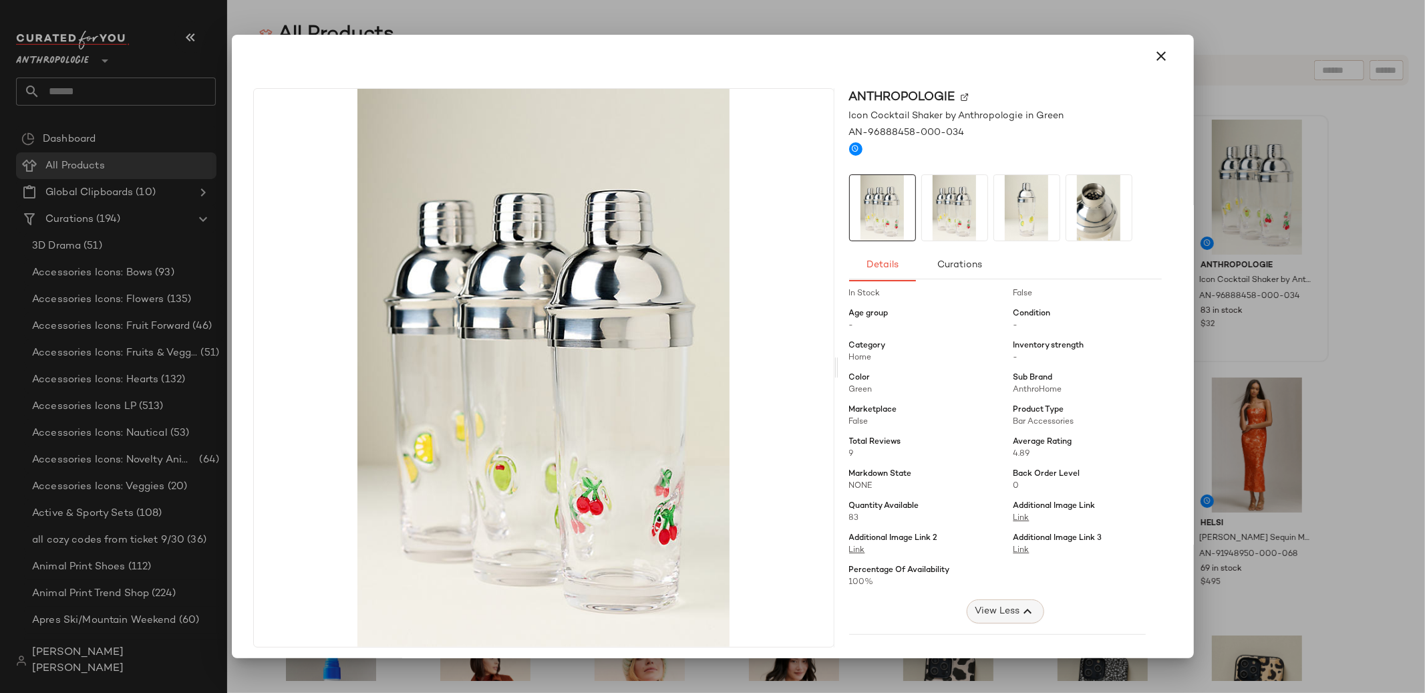
scroll to position [87, 0]
click at [1157, 56] on icon "button" at bounding box center [1161, 56] width 16 height 16
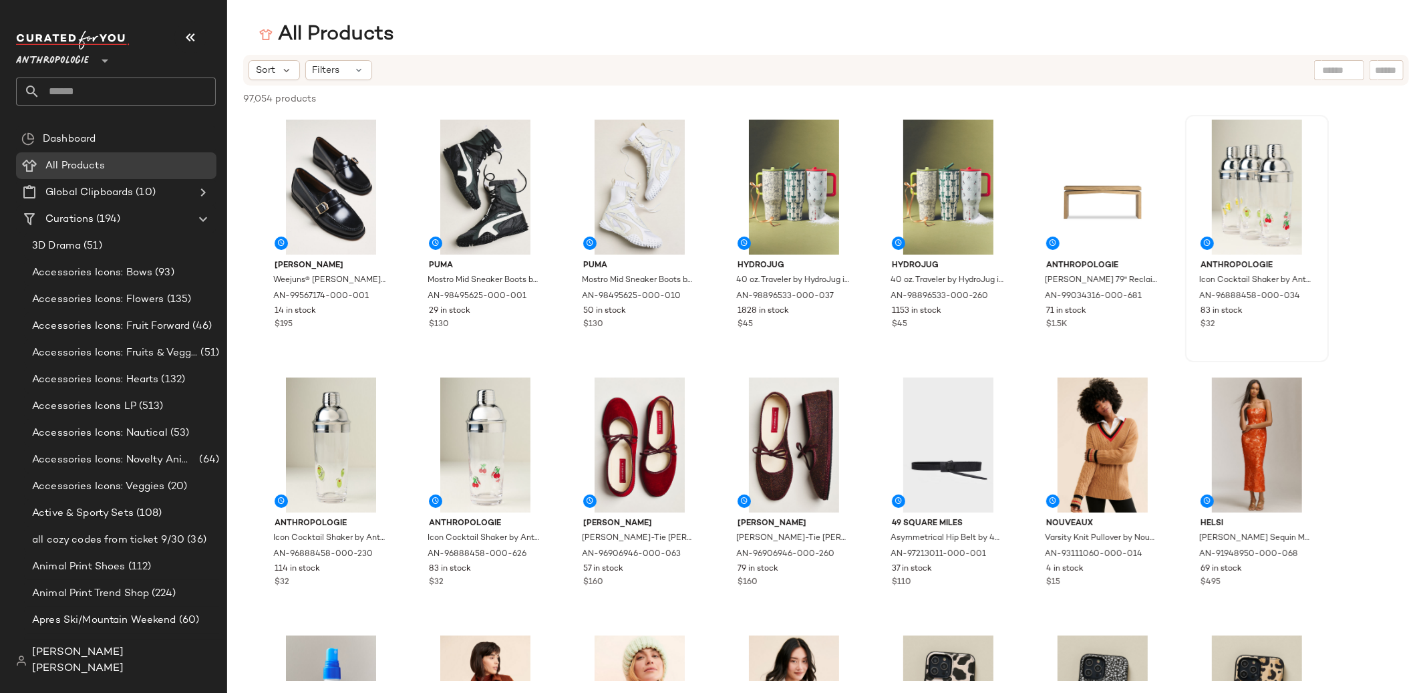
click at [94, 63] on div "Anthropologie **" at bounding box center [55, 52] width 78 height 33
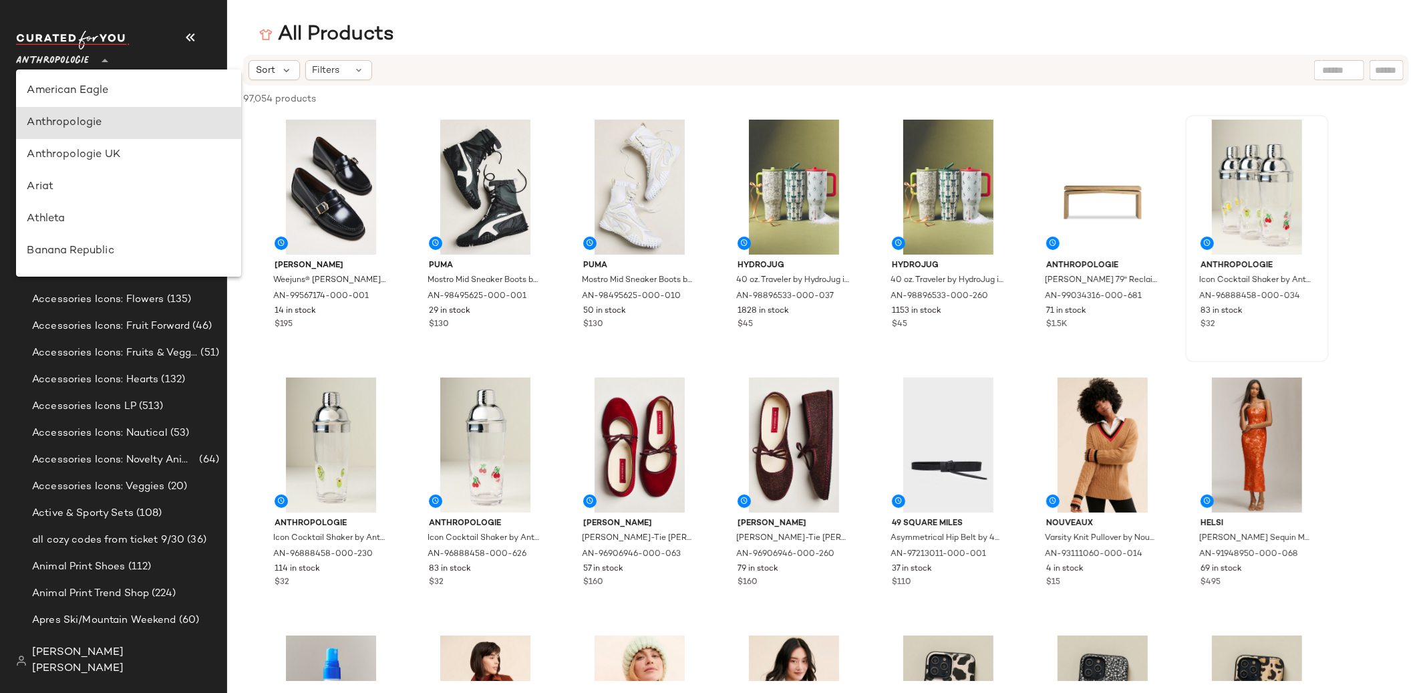
scroll to position [31, 0]
click at [91, 129] on div "Anthropologie UK" at bounding box center [128, 124] width 203 height 16
type input "**"
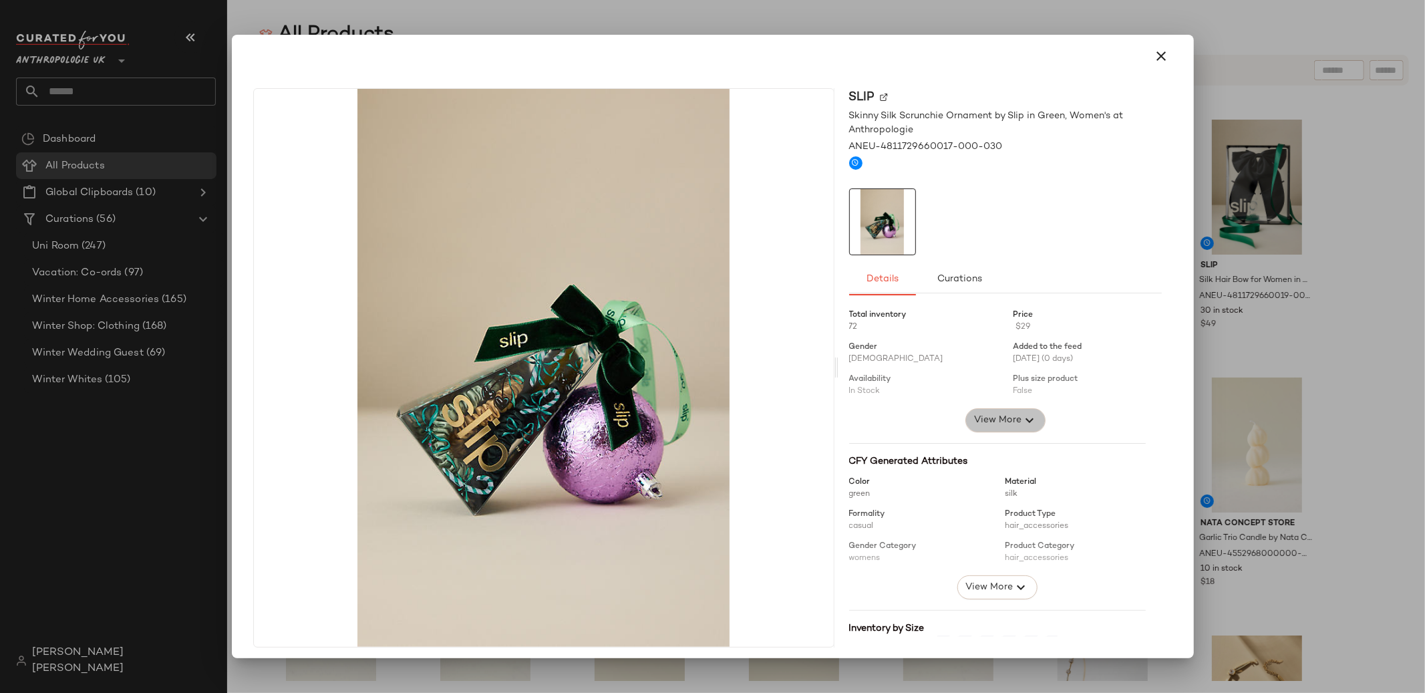
click at [978, 422] on span "View More" at bounding box center [996, 420] width 48 height 16
